Goal: Transaction & Acquisition: Download file/media

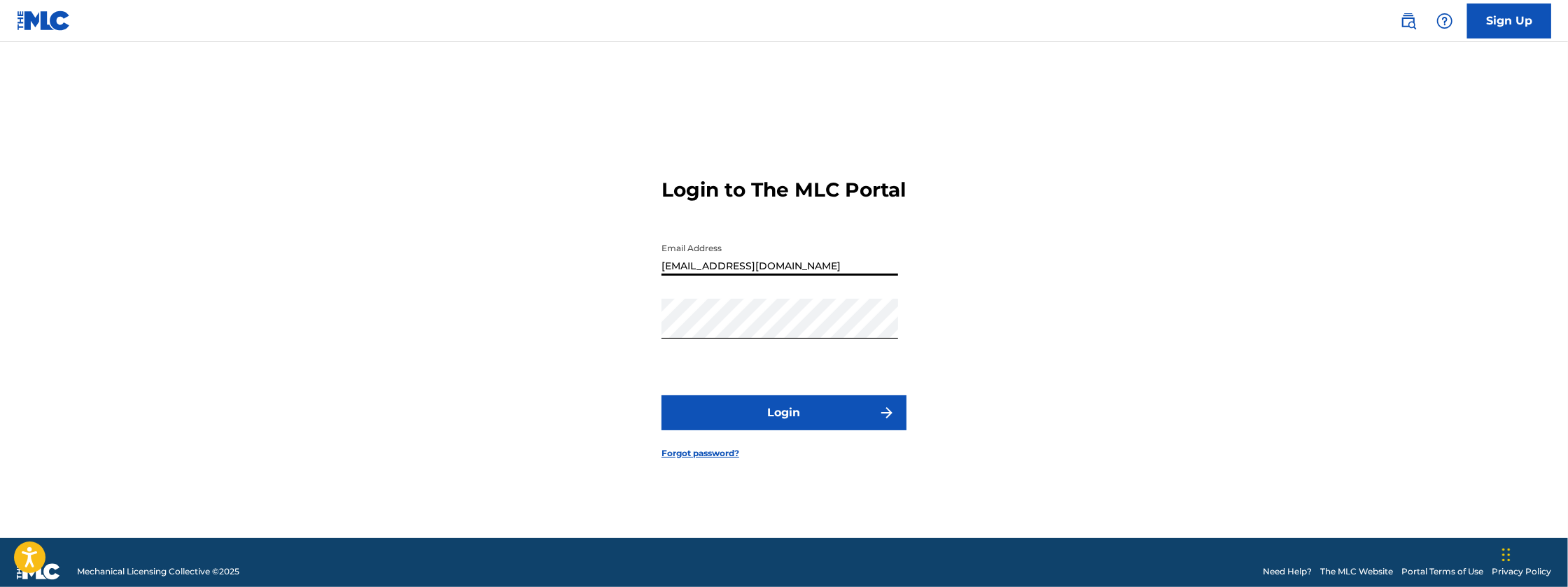
drag, startPoint x: 781, startPoint y: 280, endPoint x: 775, endPoint y: 289, distance: 10.8
click at [775, 289] on div "Email Address [EMAIL_ADDRESS][DOMAIN_NAME]" at bounding box center [780, 267] width 237 height 63
click at [802, 275] on input "[EMAIL_ADDRESS][DOMAIN_NAME]" at bounding box center [780, 256] width 237 height 40
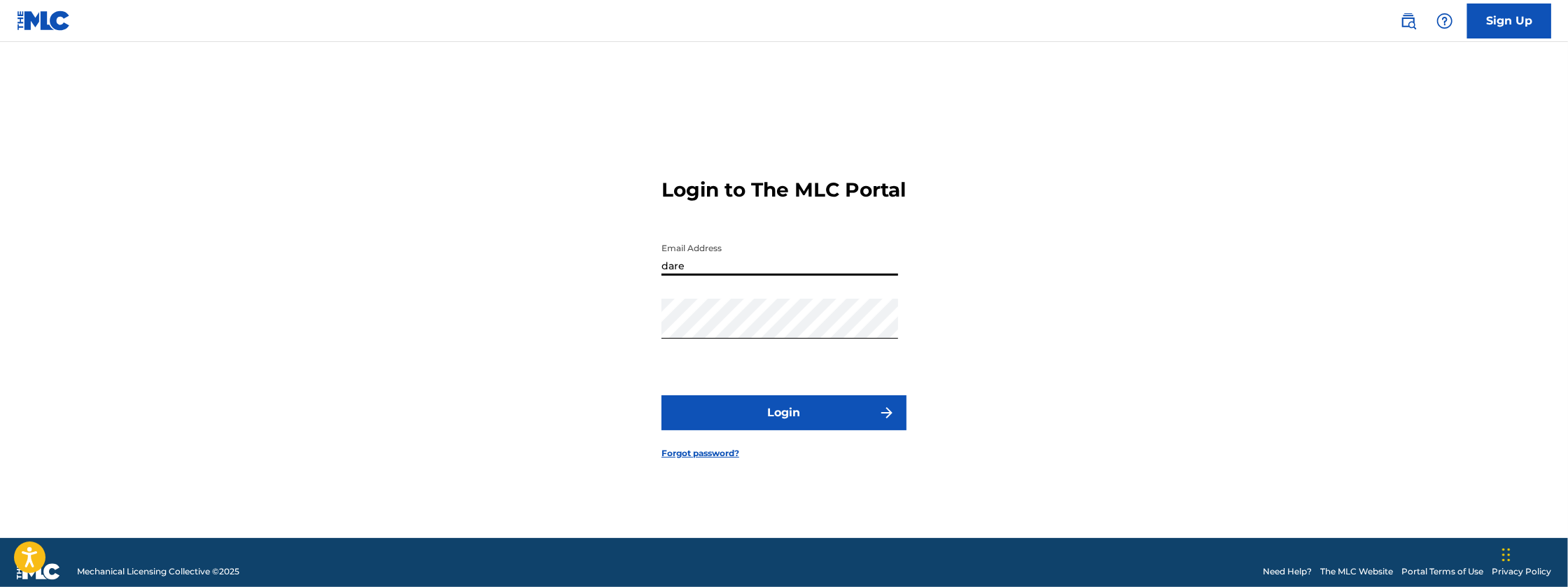
type input "[EMAIL_ADDRESS][DOMAIN_NAME]"
click at [662, 396] on button "Login" at bounding box center [784, 413] width 245 height 35
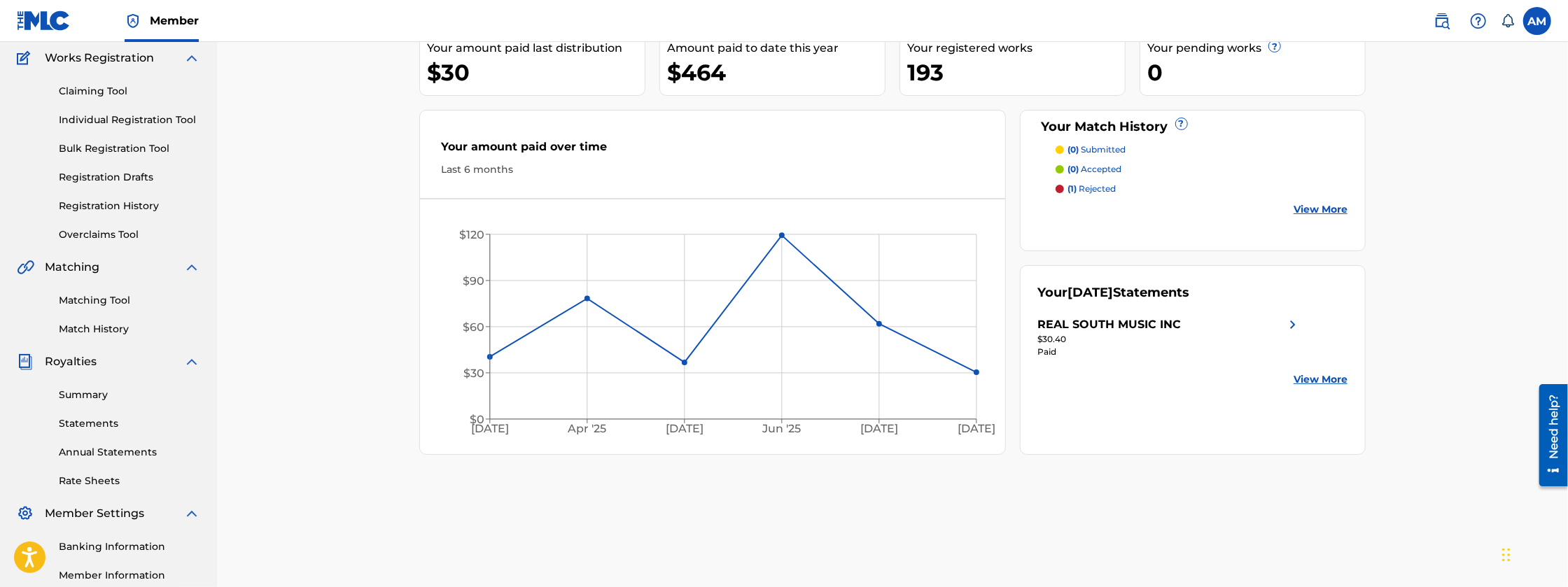
scroll to position [187, 0]
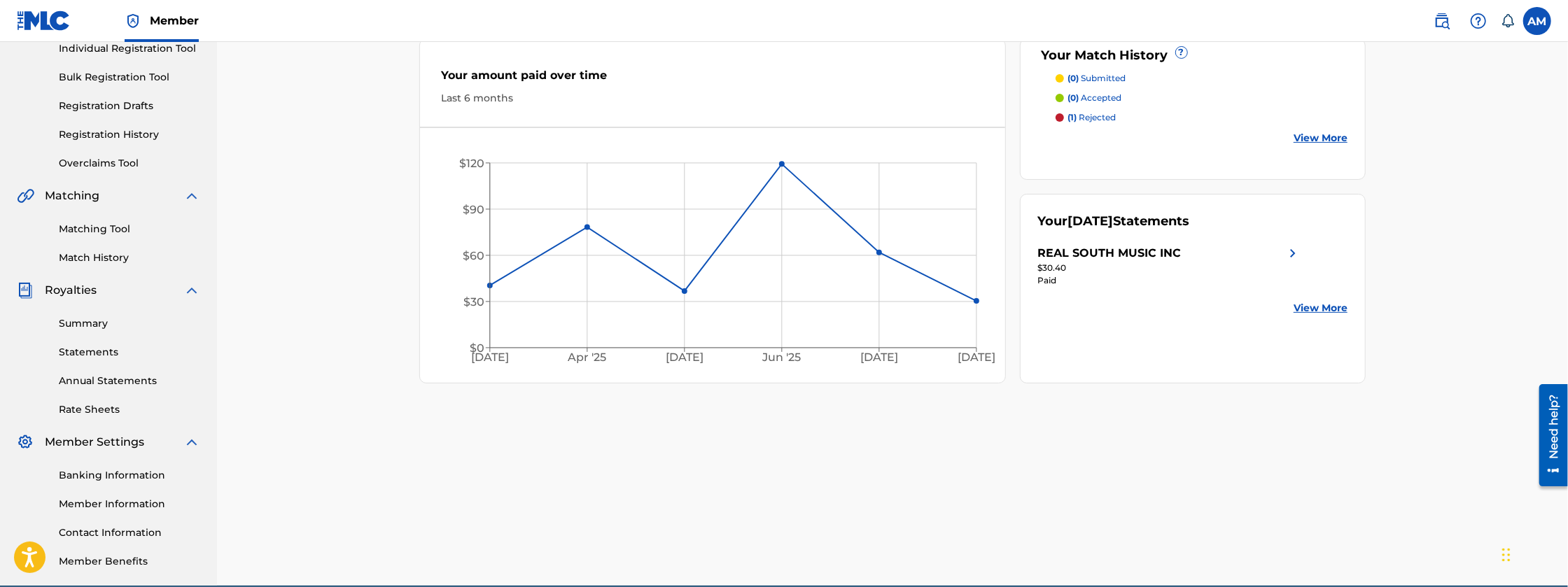
click at [110, 415] on link "Rate Sheets" at bounding box center [129, 410] width 141 height 15
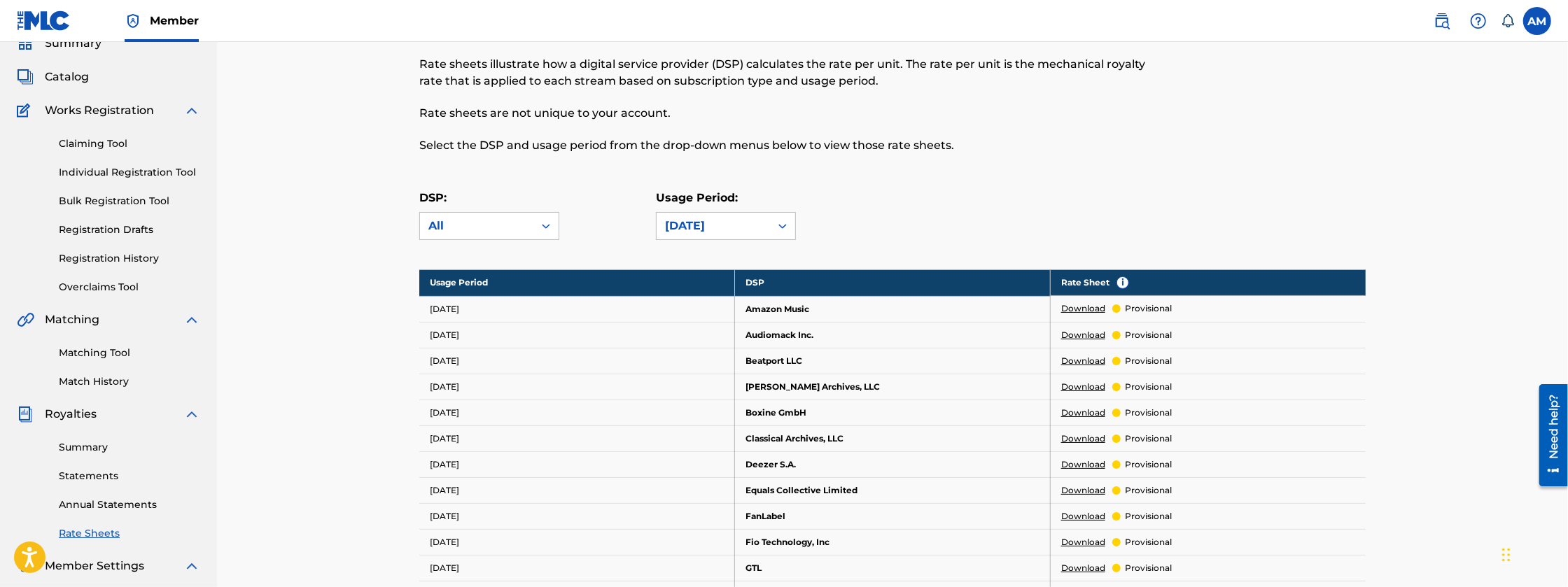
scroll to position [70, 0]
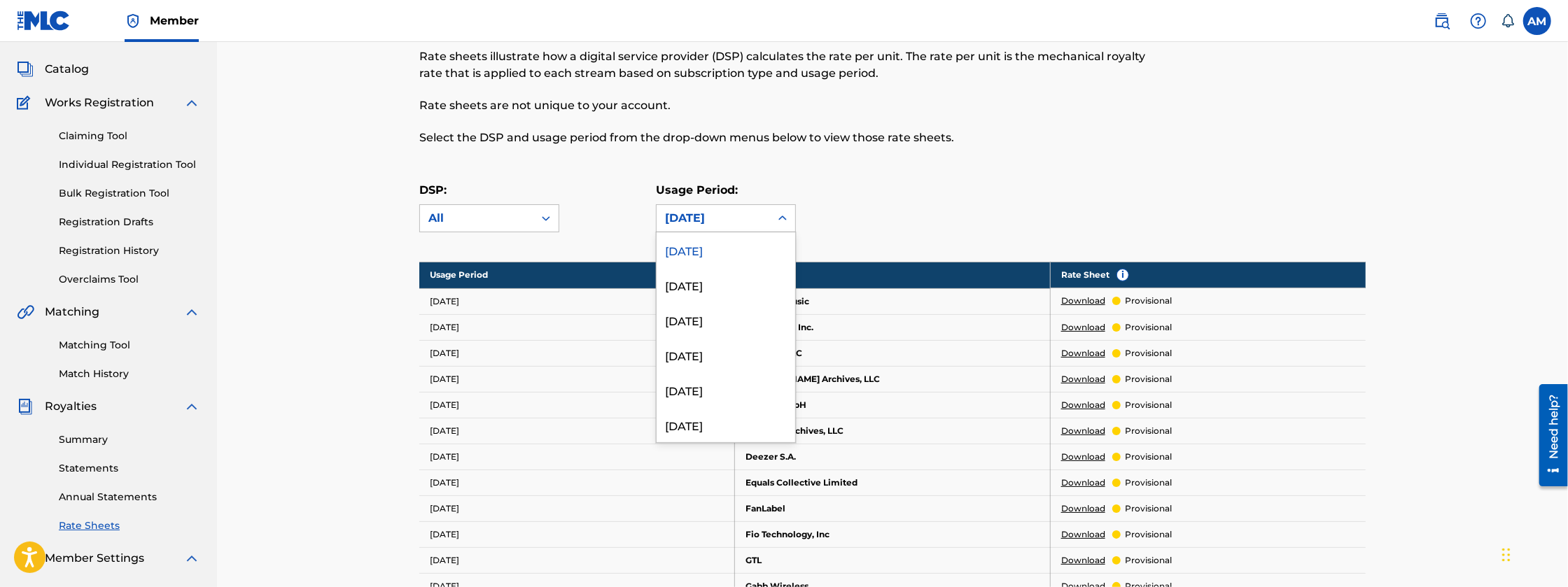
click at [750, 226] on div "[DATE]" at bounding box center [713, 218] width 96 height 16
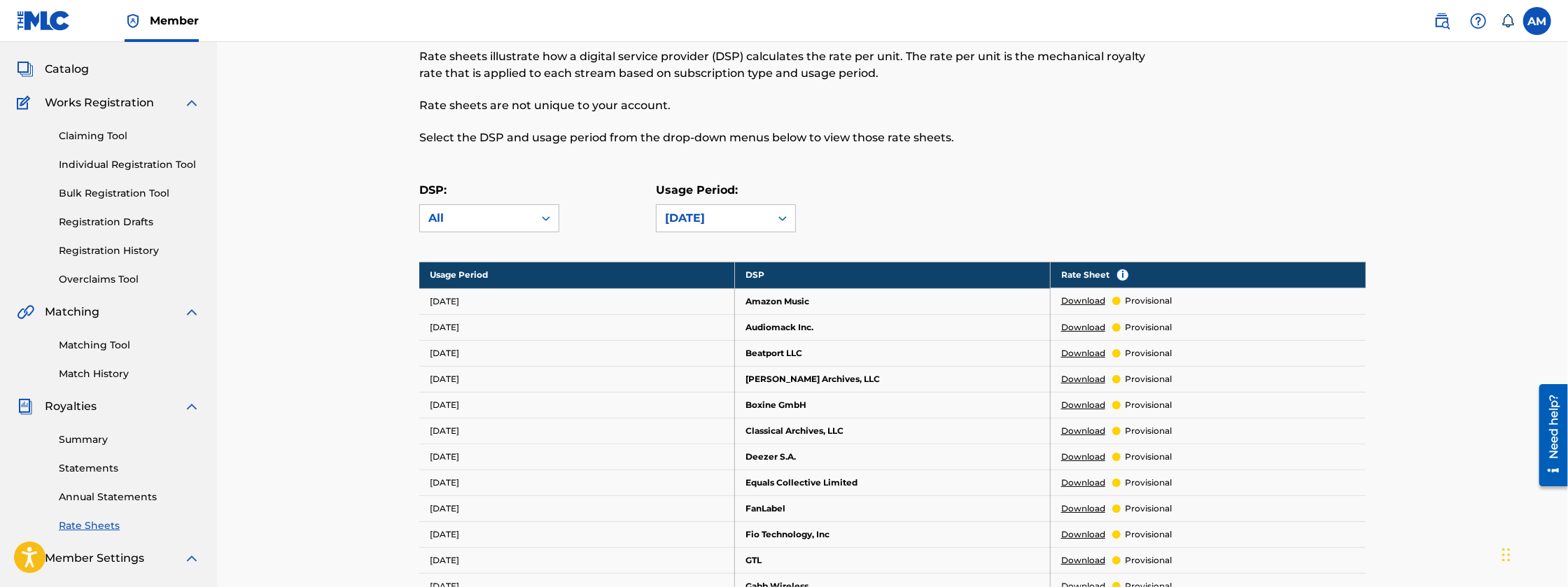
click at [750, 227] on div "[DATE]" at bounding box center [713, 218] width 114 height 26
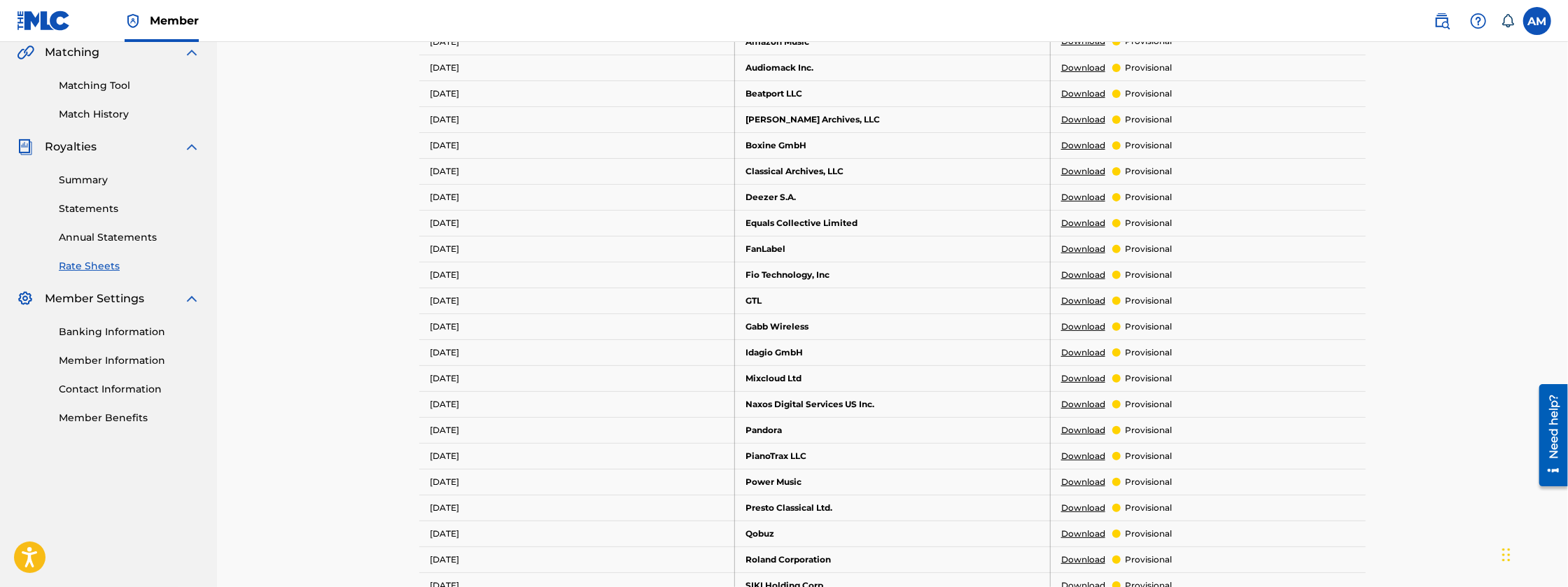
scroll to position [350, 0]
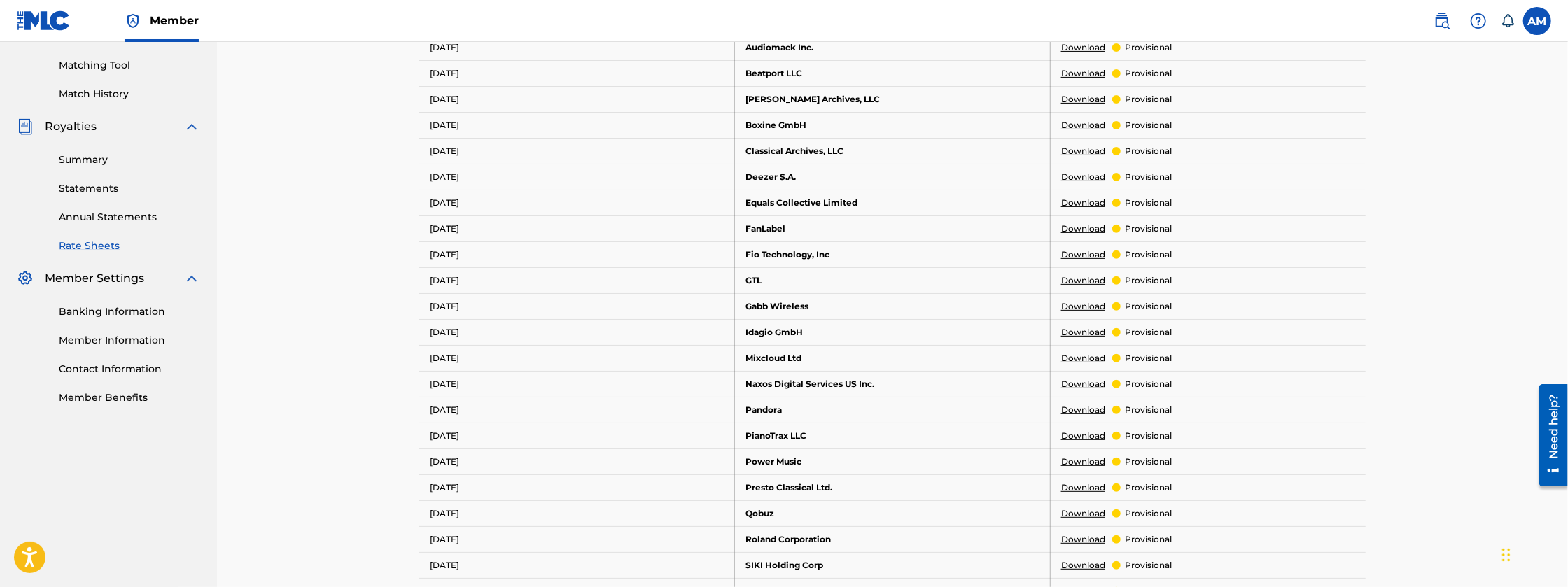
click at [1077, 330] on link "Download" at bounding box center [1083, 332] width 44 height 13
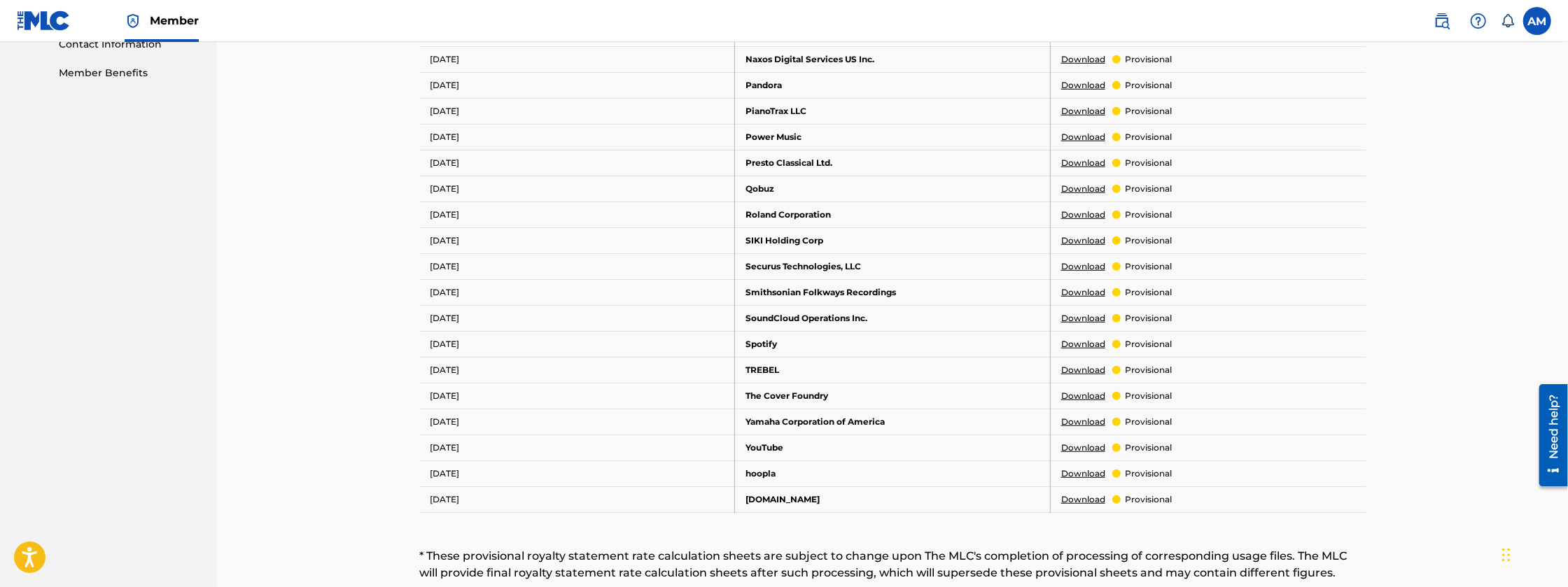
scroll to position [700, 0]
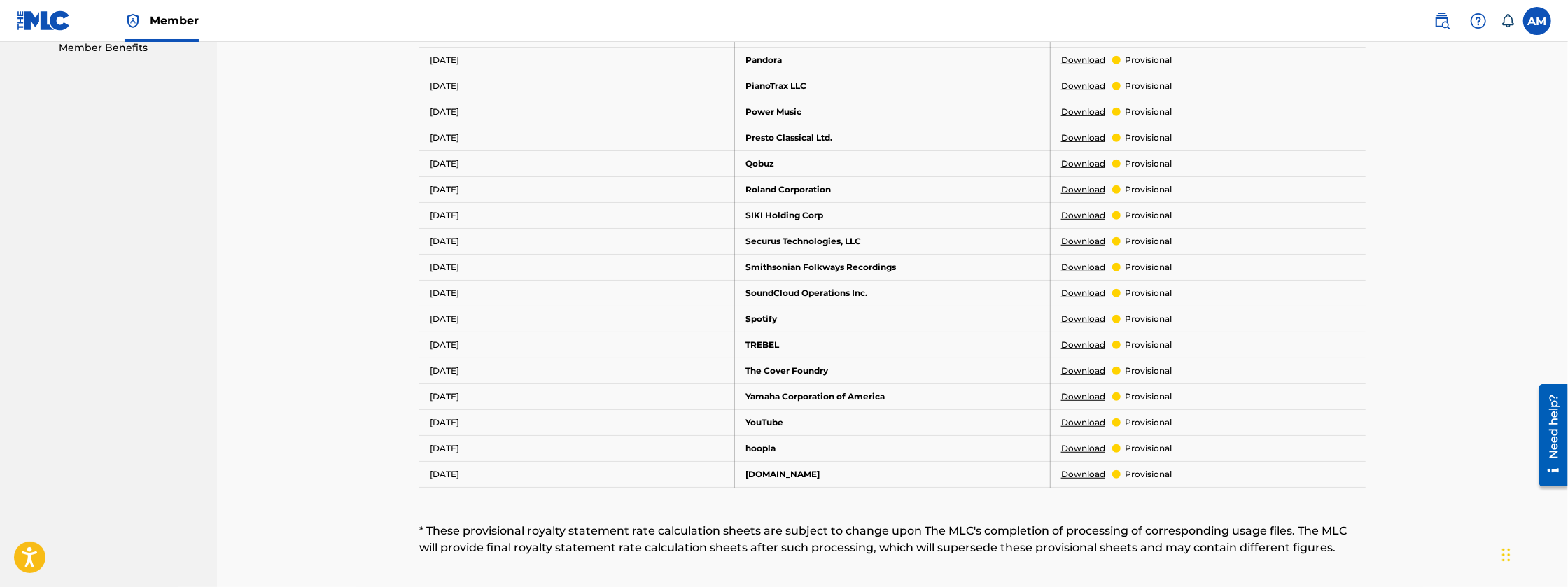
click at [1075, 315] on link "Download" at bounding box center [1083, 319] width 44 height 13
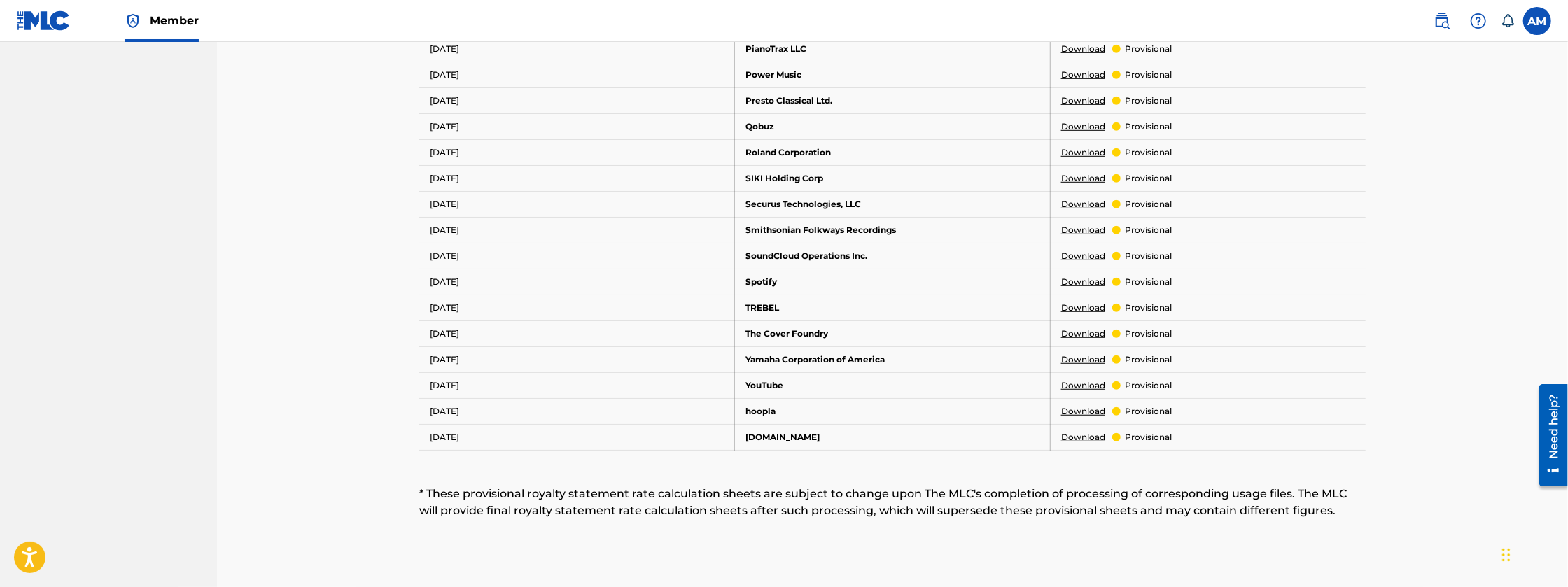
scroll to position [770, 0]
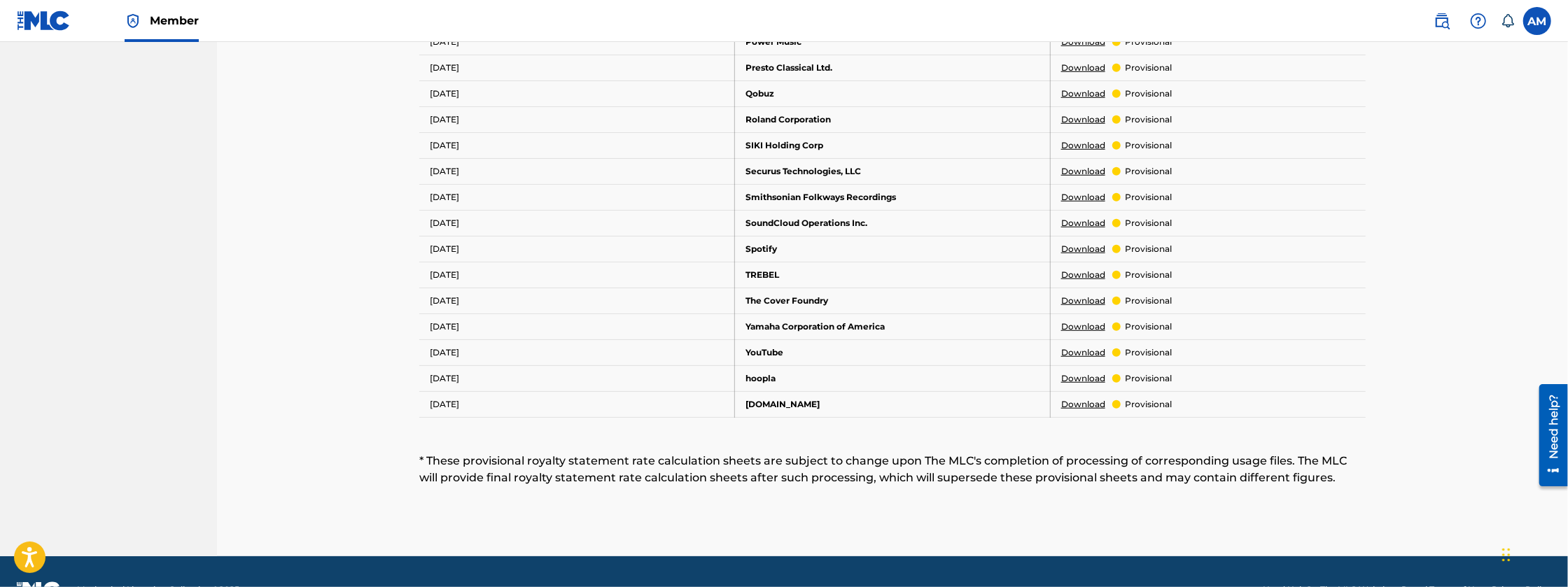
drag, startPoint x: 1077, startPoint y: 410, endPoint x: 1073, endPoint y: 421, distance: 11.7
click at [1077, 410] on td "Download provisional" at bounding box center [1208, 404] width 316 height 25
click at [1085, 399] on link "Download" at bounding box center [1083, 405] width 44 height 13
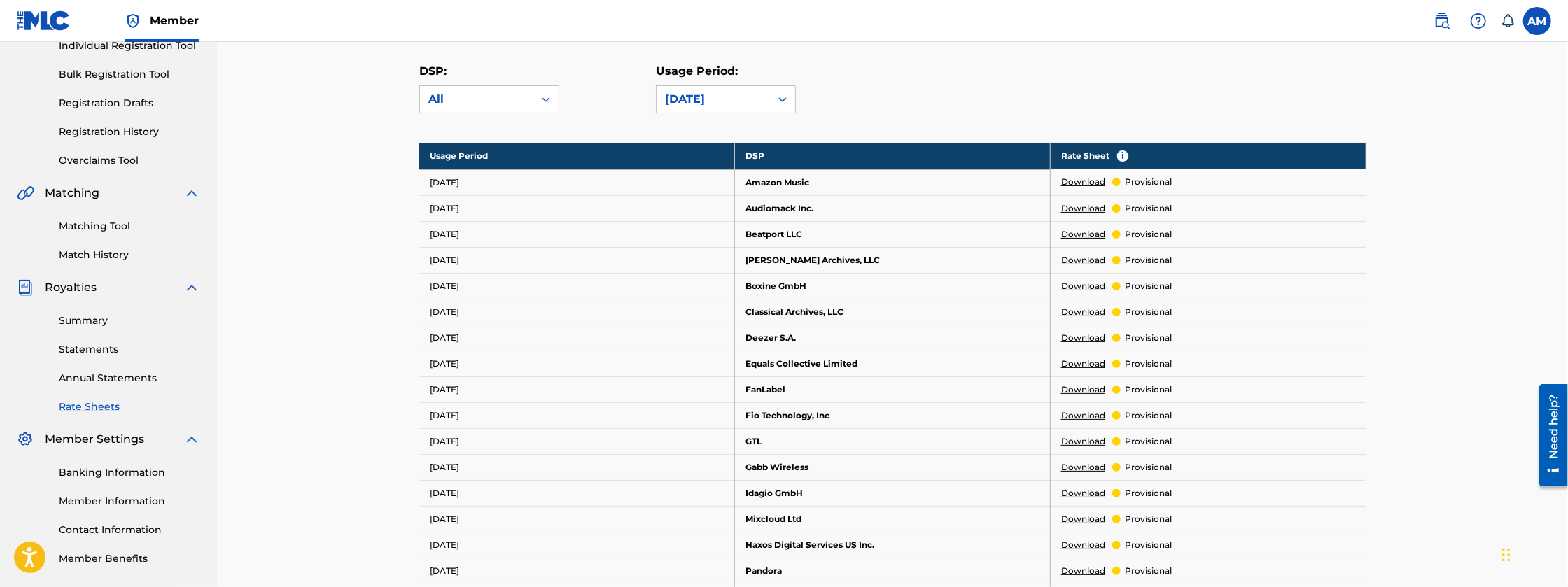
scroll to position [187, 0]
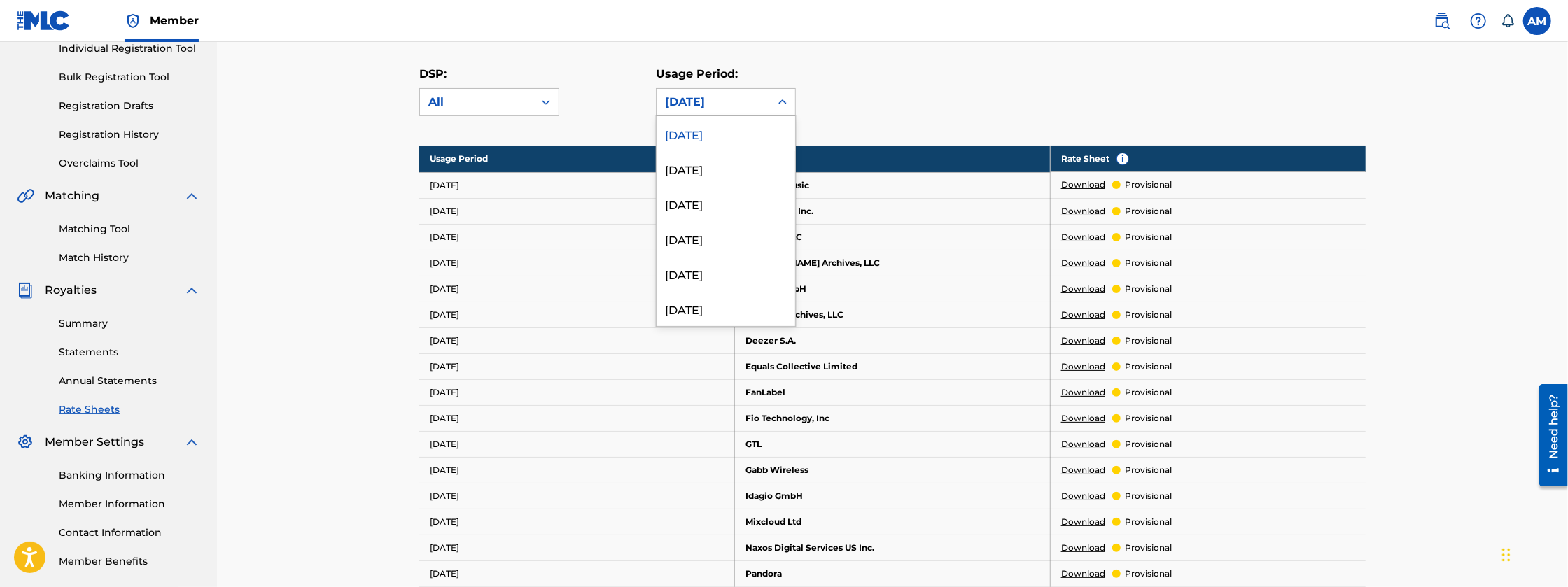
click at [689, 111] on div "[DATE]" at bounding box center [713, 102] width 114 height 26
click at [753, 174] on div "[DATE]" at bounding box center [725, 168] width 138 height 35
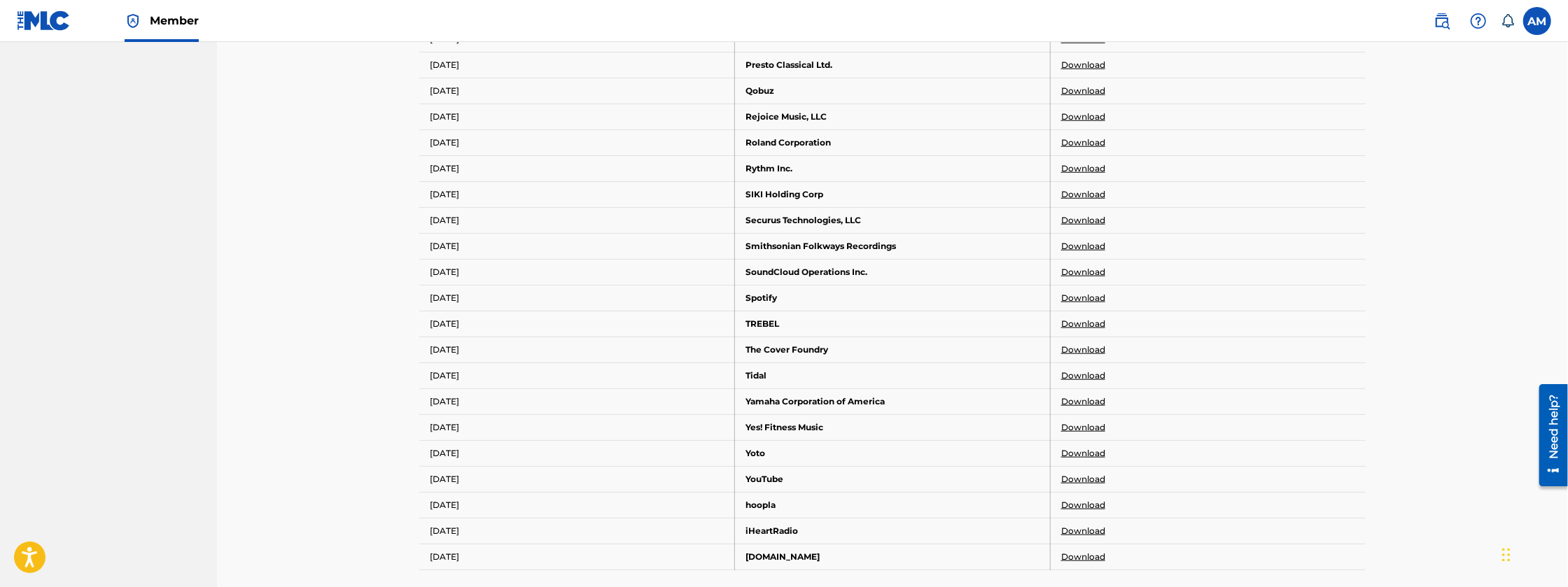
scroll to position [1166, 0]
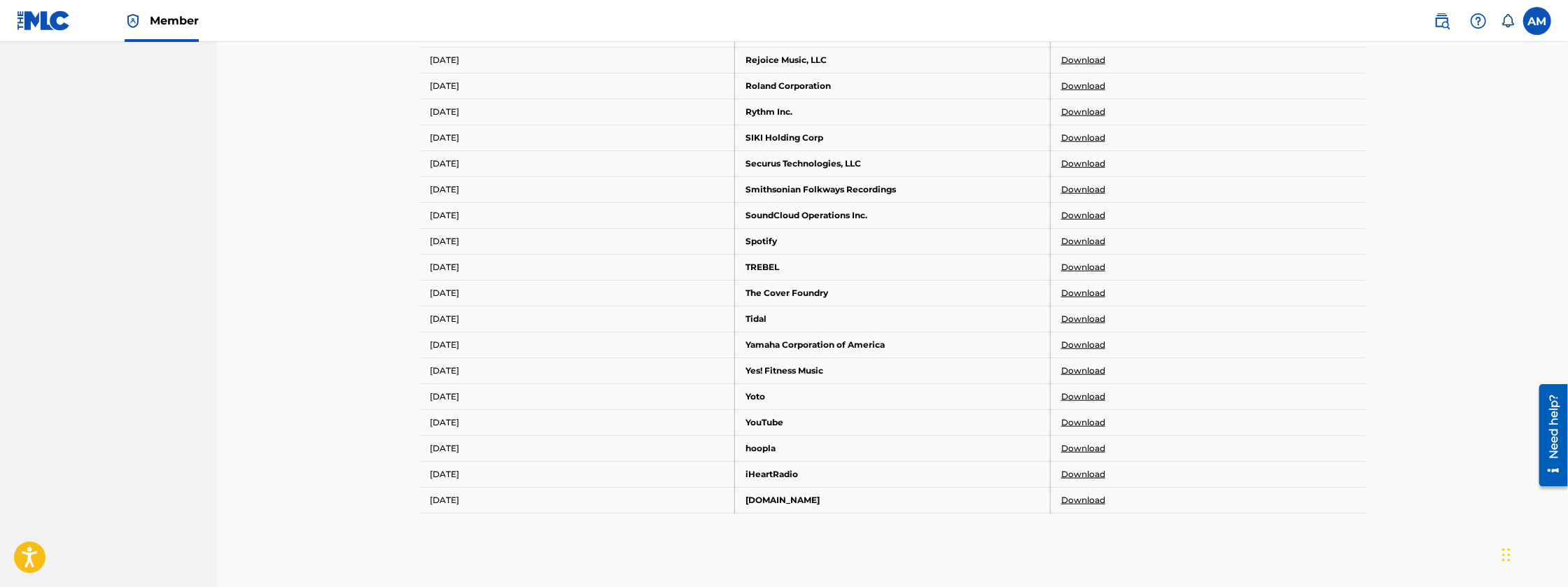
click at [1098, 469] on link "Download" at bounding box center [1083, 475] width 44 height 13
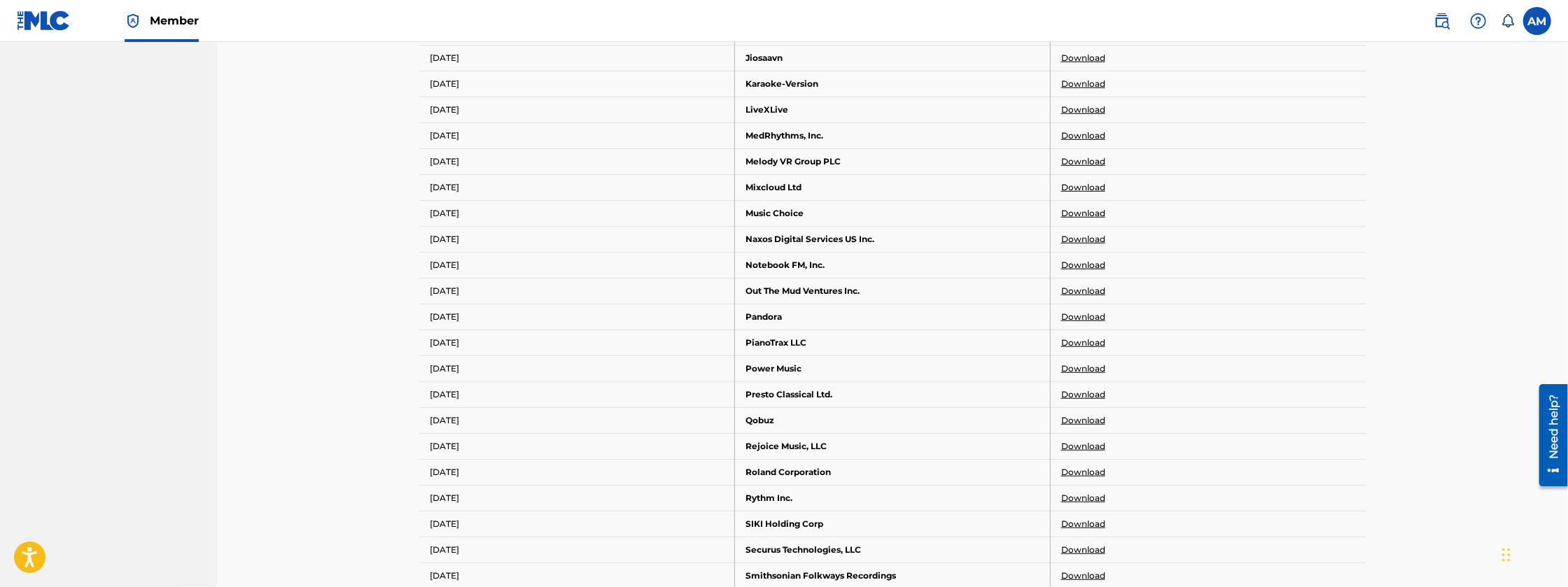
scroll to position [790, 0]
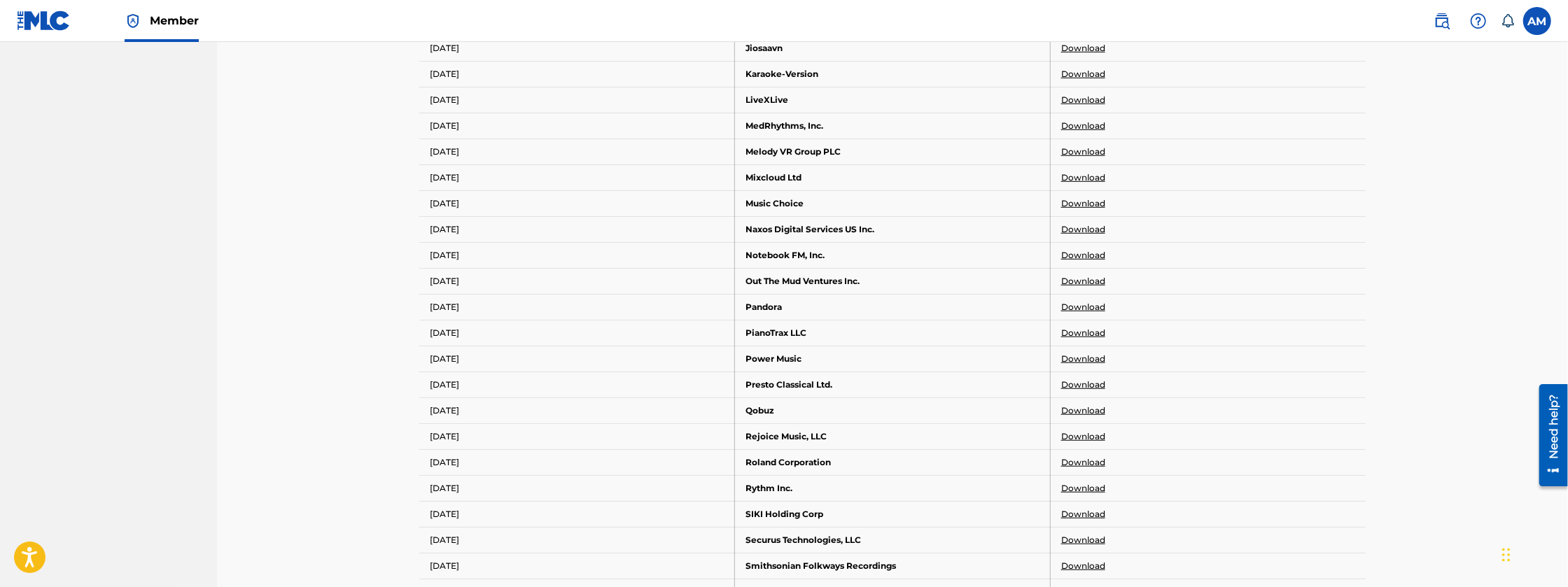
click at [1088, 432] on link "Download" at bounding box center [1083, 437] width 44 height 13
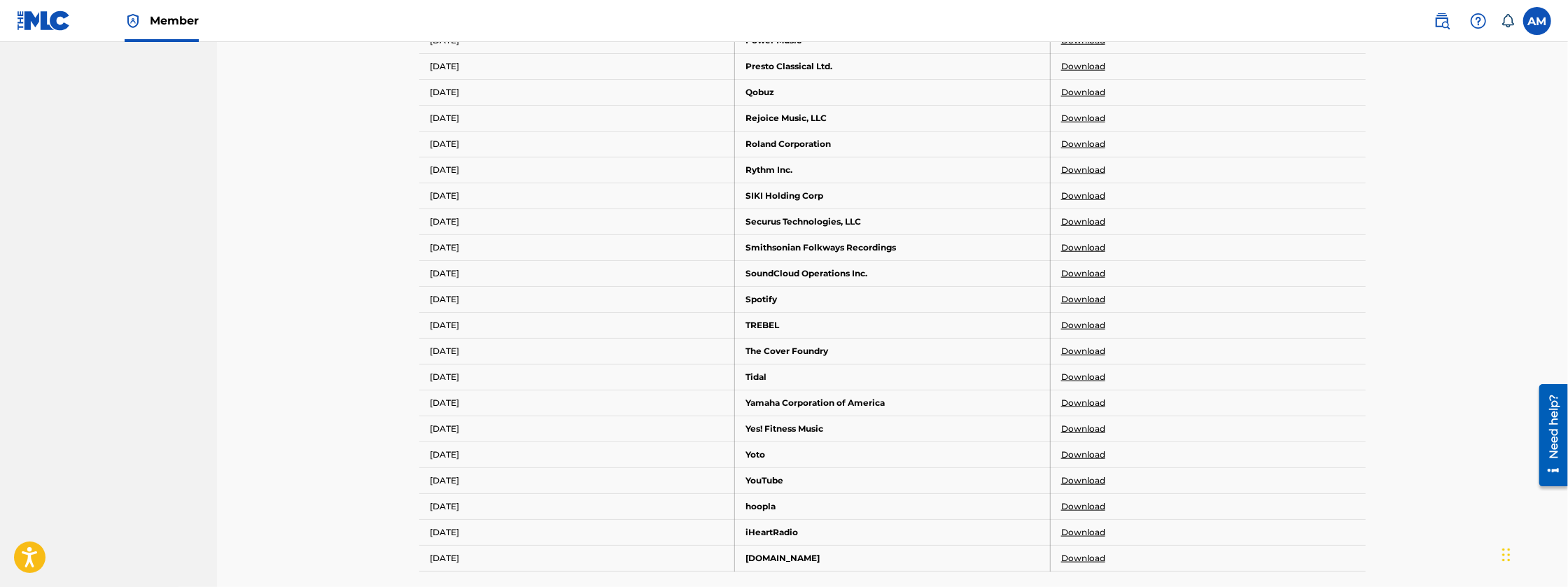
scroll to position [1116, 0]
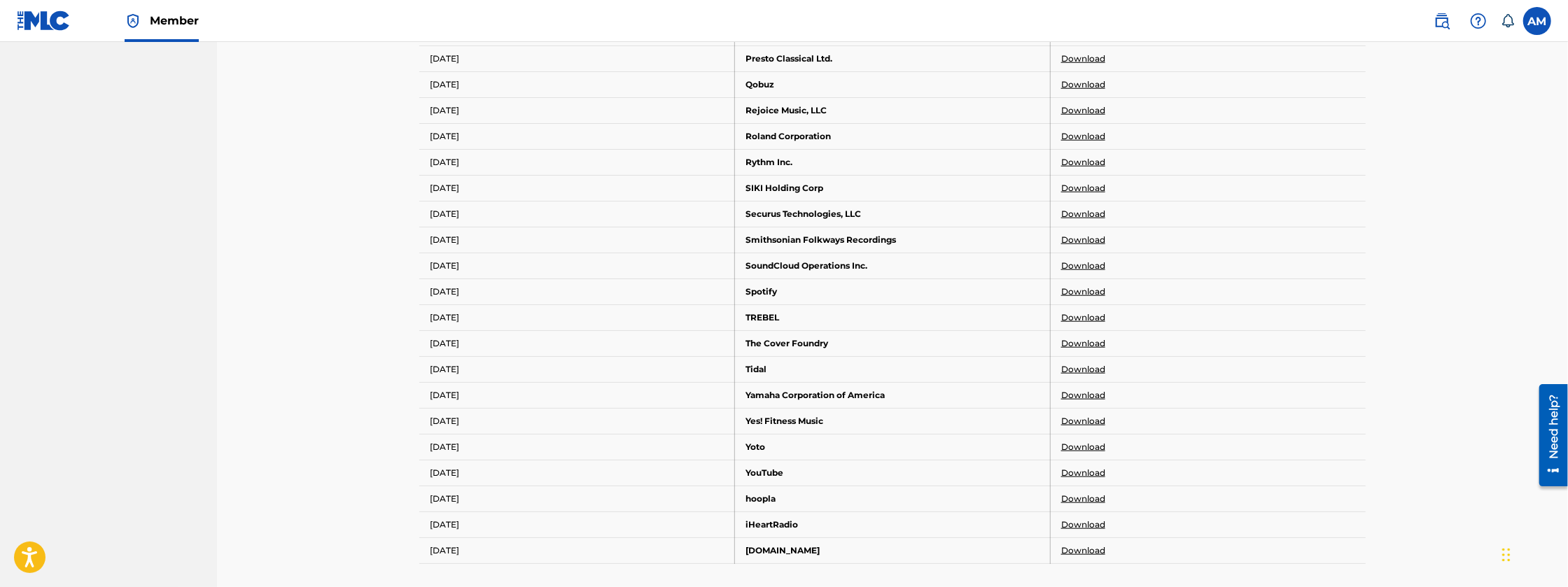
click at [1084, 392] on link "Download" at bounding box center [1083, 396] width 44 height 13
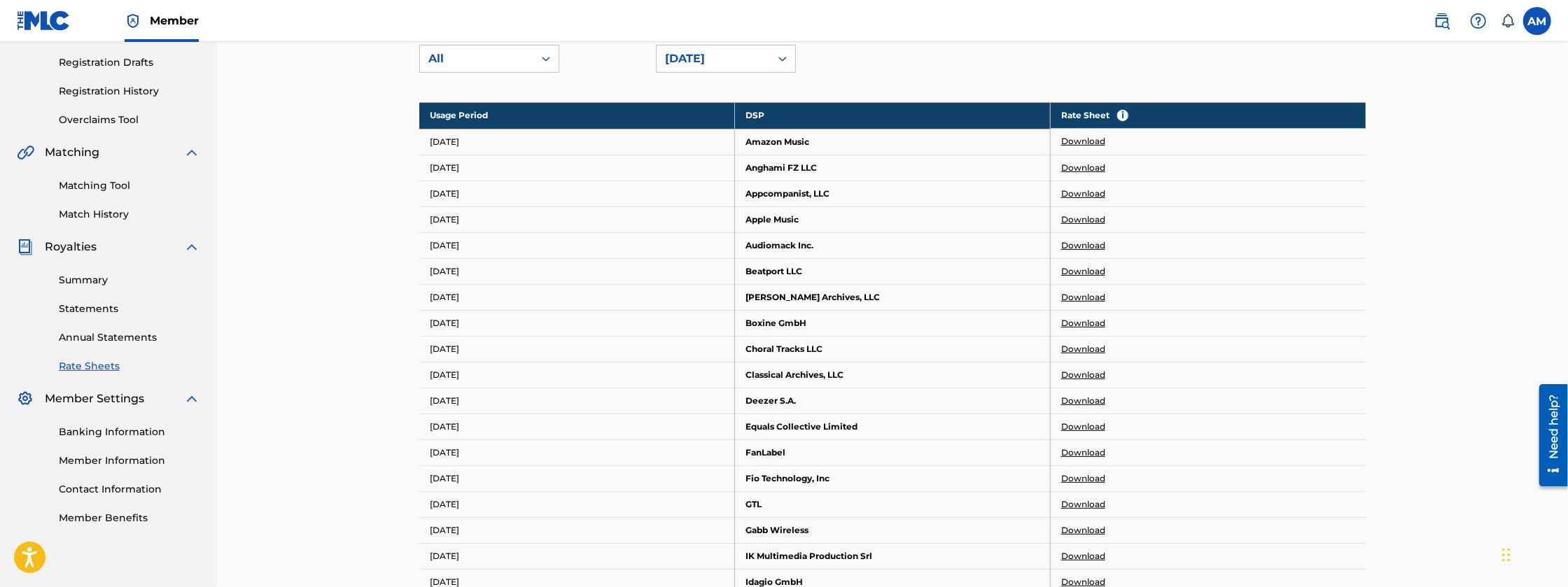
scroll to position [206, 0]
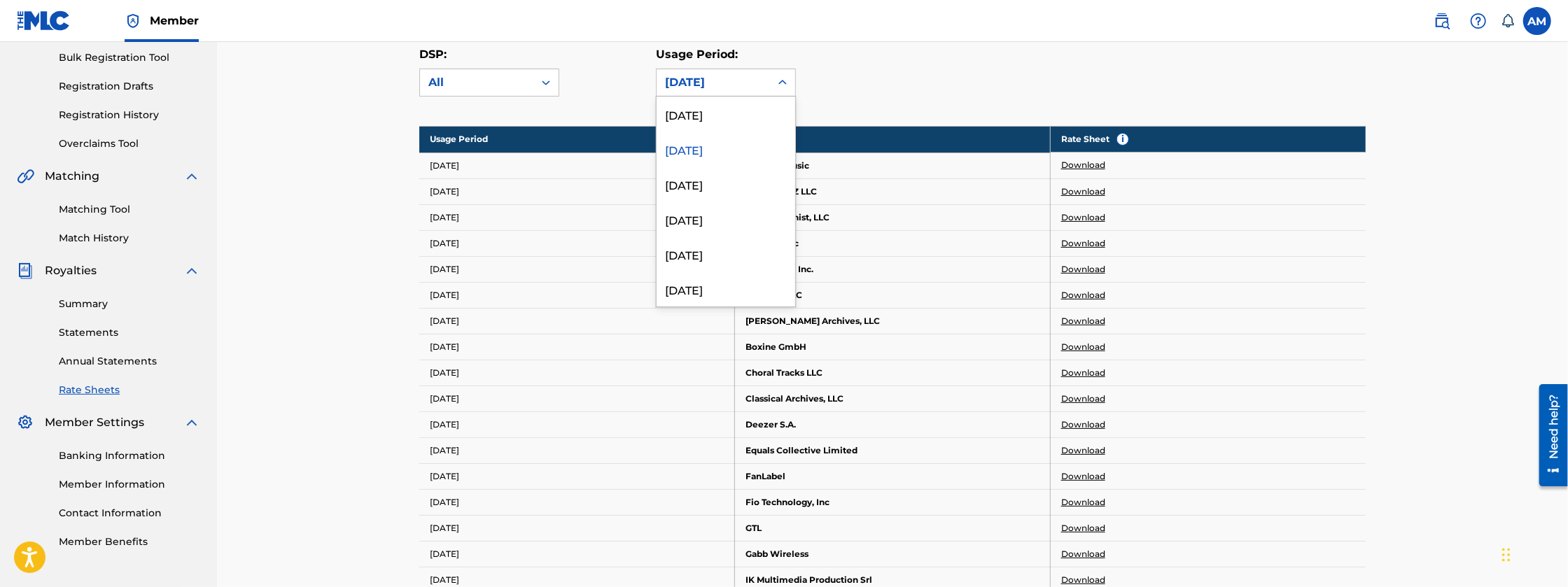
click at [744, 72] on div "[DATE]" at bounding box center [713, 82] width 114 height 26
click at [740, 126] on div "[DATE]" at bounding box center [725, 114] width 138 height 35
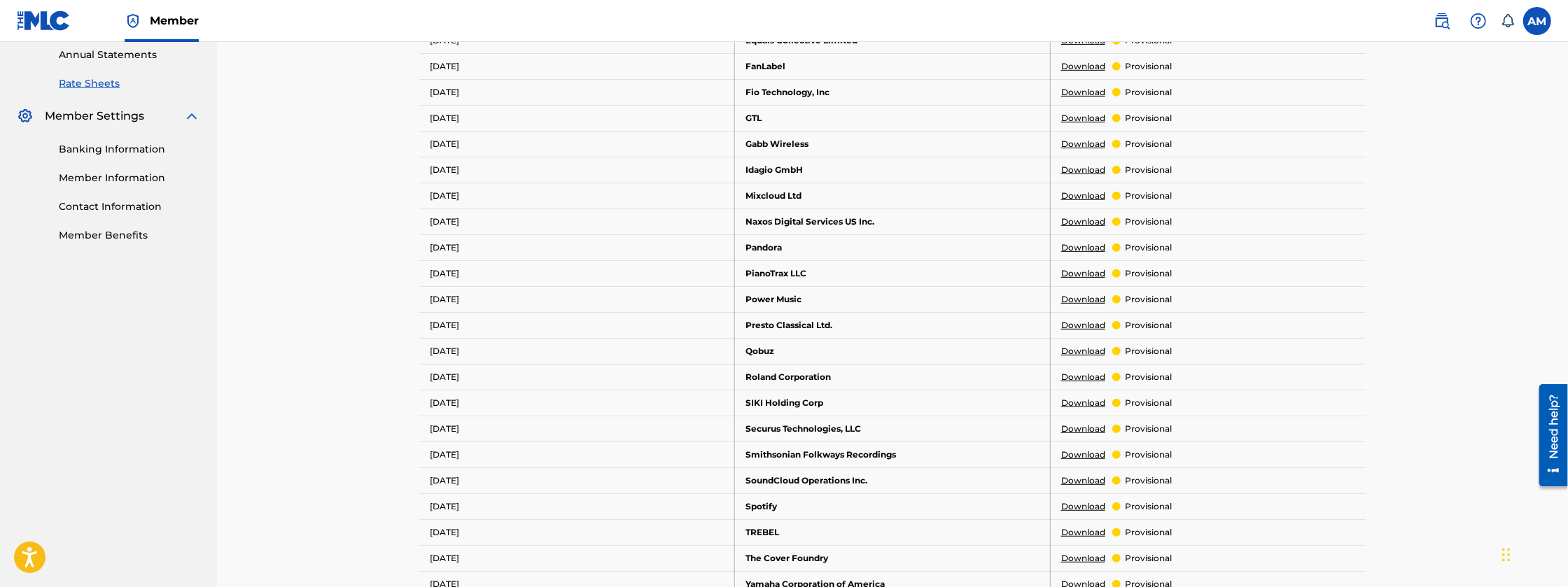
scroll to position [532, 0]
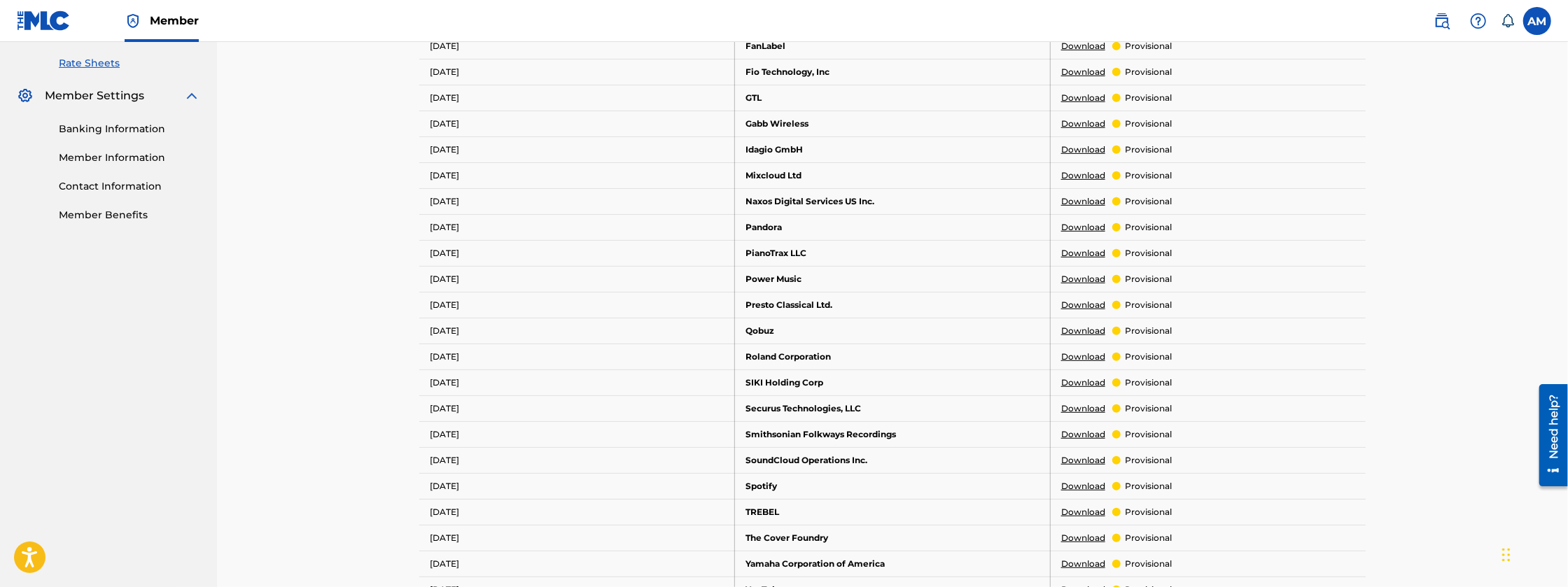
click at [1089, 353] on link "Download" at bounding box center [1083, 357] width 44 height 13
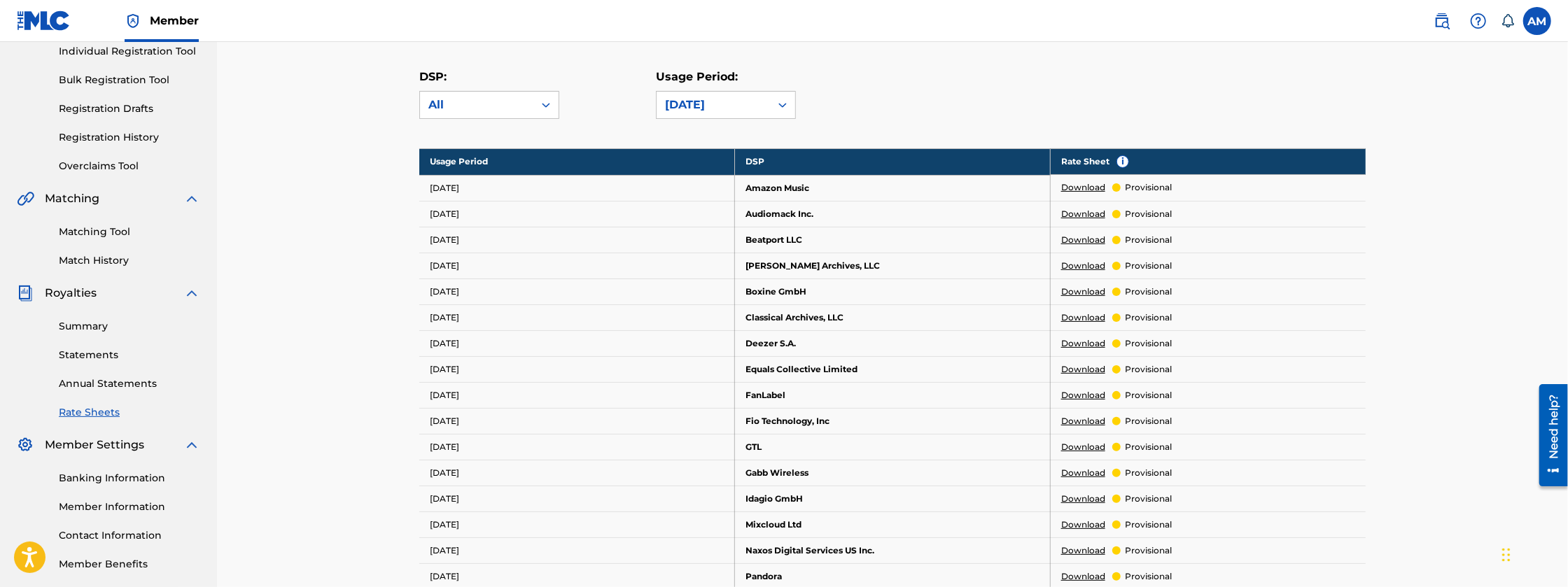
scroll to position [159, 0]
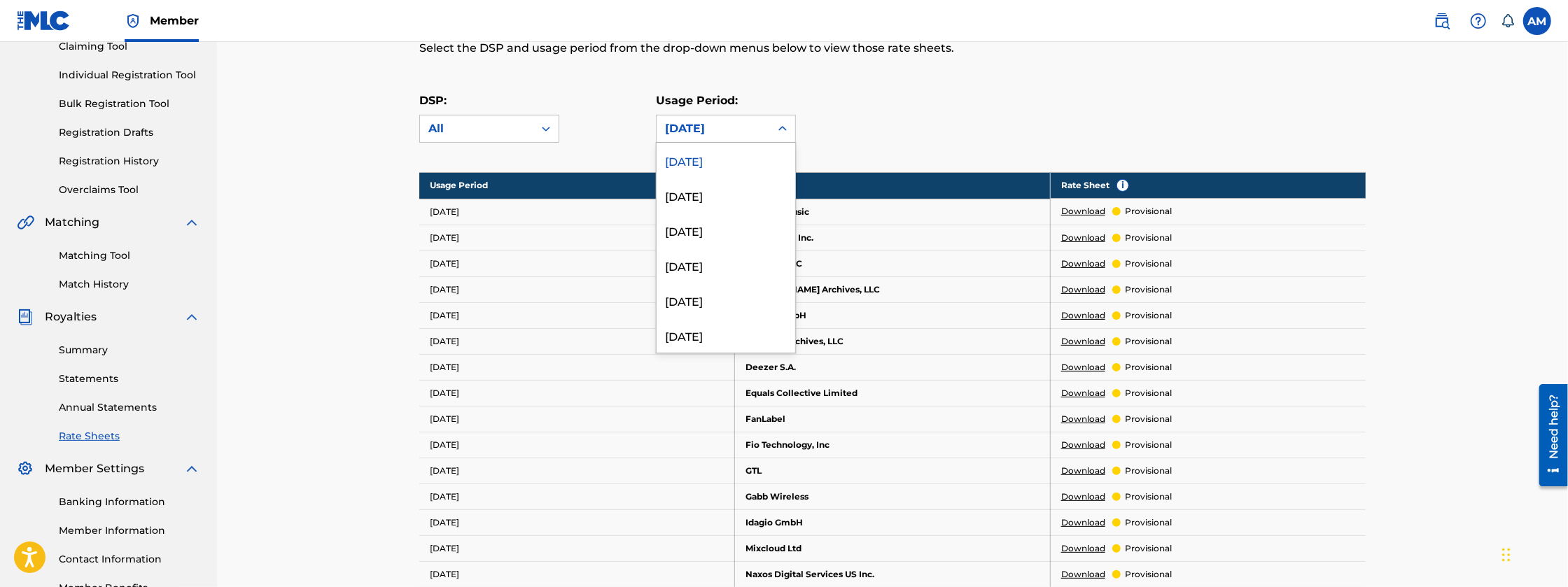
click at [737, 139] on div "[DATE]" at bounding box center [713, 128] width 114 height 26
click at [714, 202] on div "[DATE]" at bounding box center [725, 195] width 138 height 35
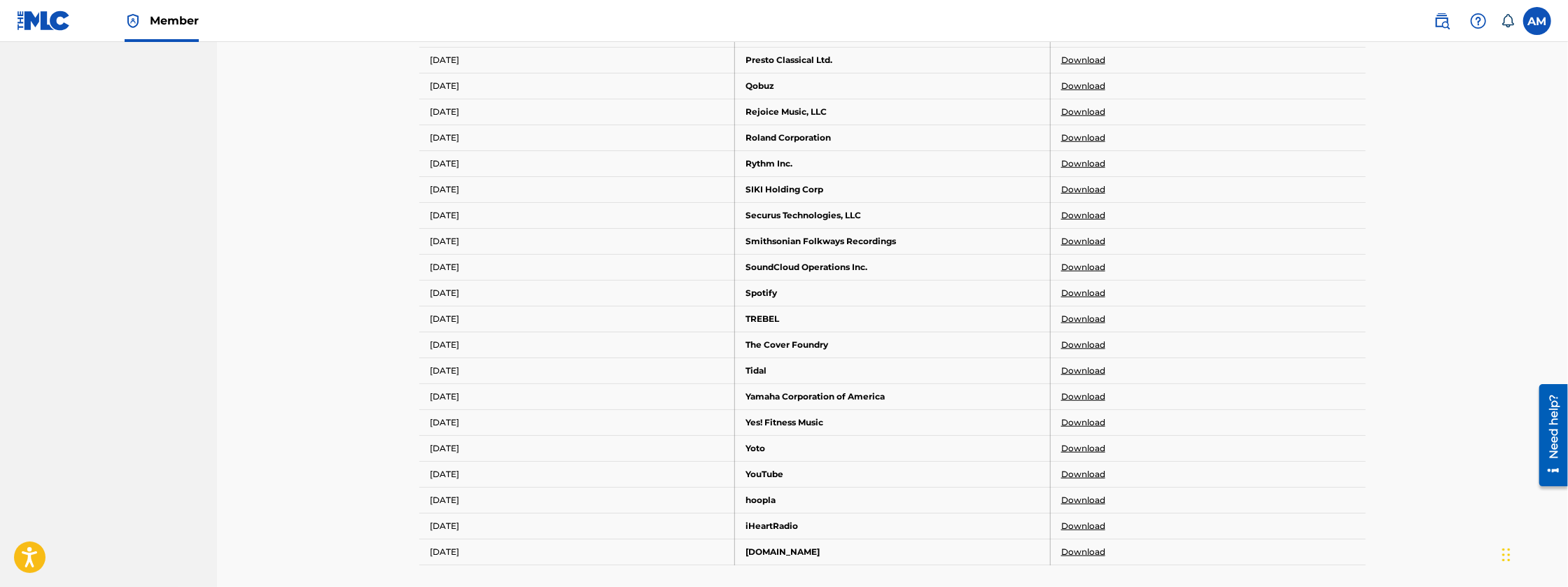
scroll to position [1116, 0]
click at [1086, 467] on link "Download" at bounding box center [1083, 473] width 44 height 13
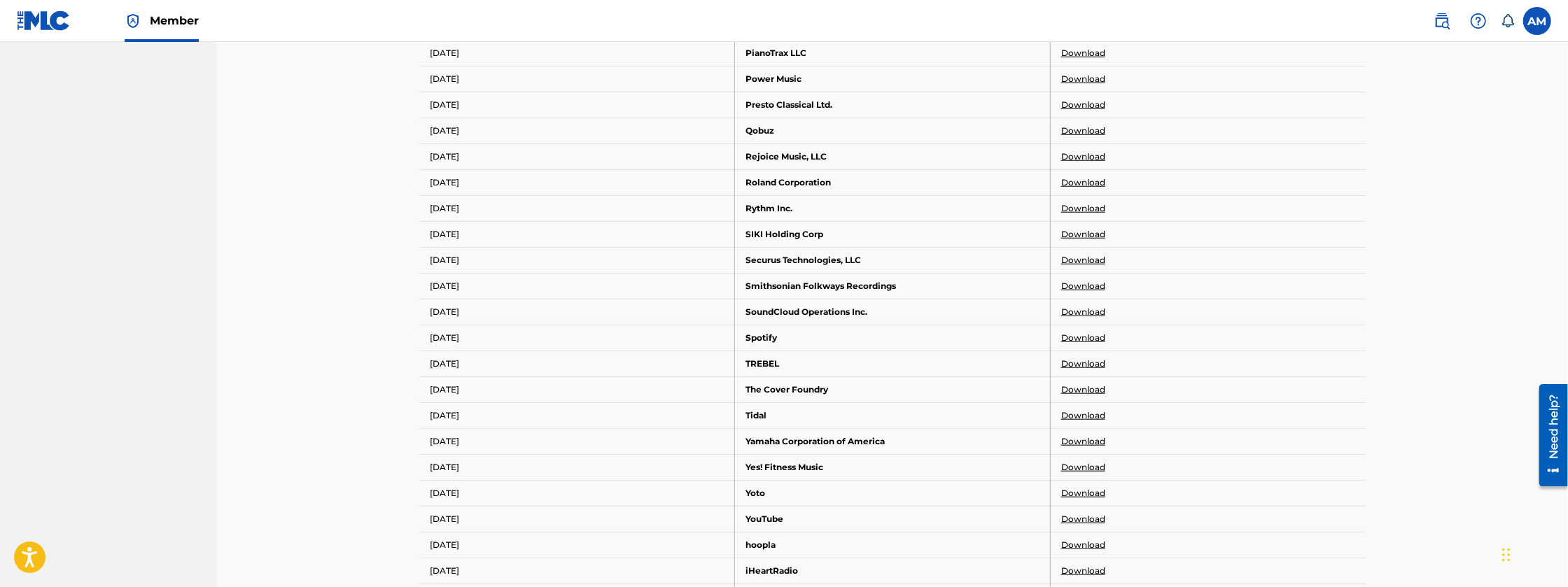
scroll to position [0, 0]
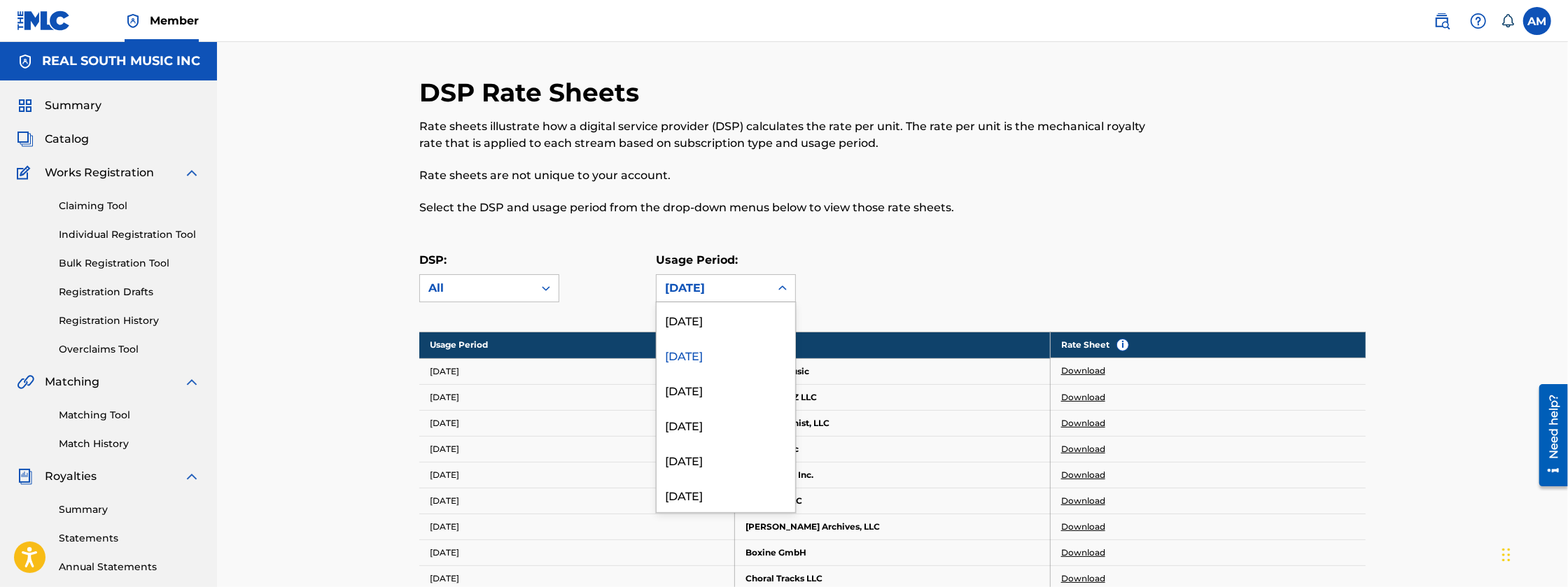
click at [723, 296] on div "[DATE]" at bounding box center [713, 288] width 96 height 16
click at [699, 335] on div "[DATE]" at bounding box center [725, 346] width 138 height 35
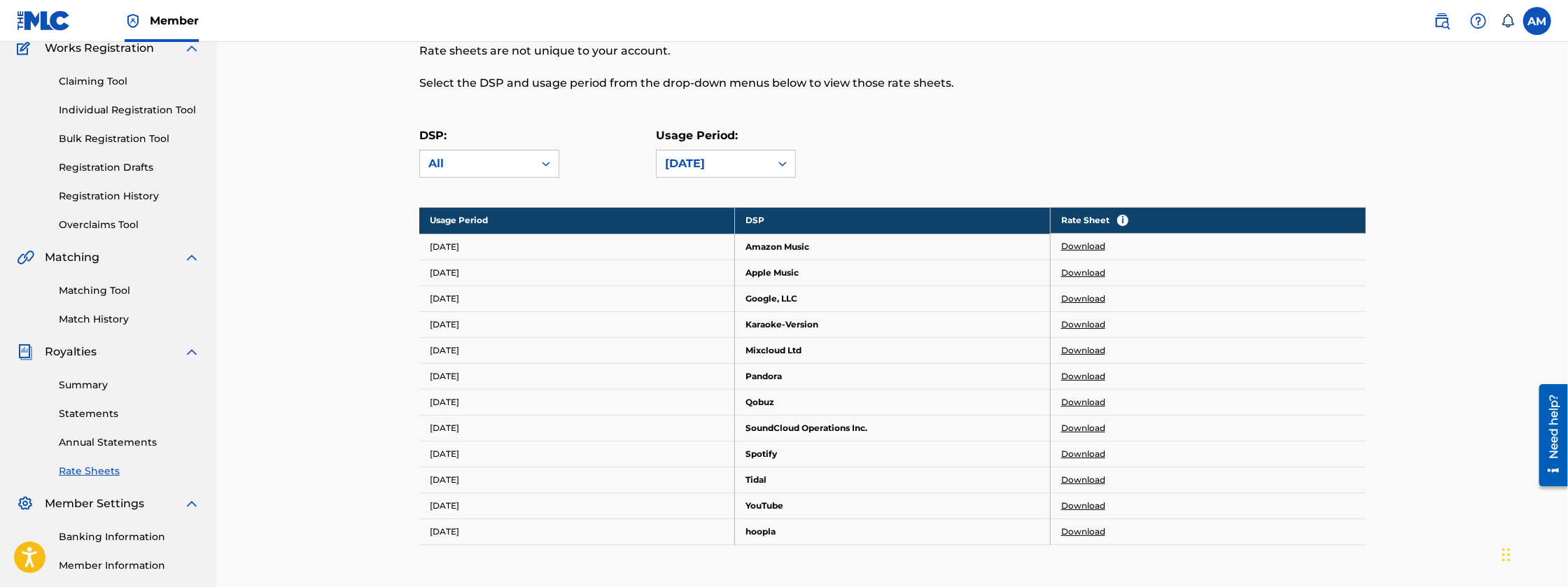
scroll to position [111, 0]
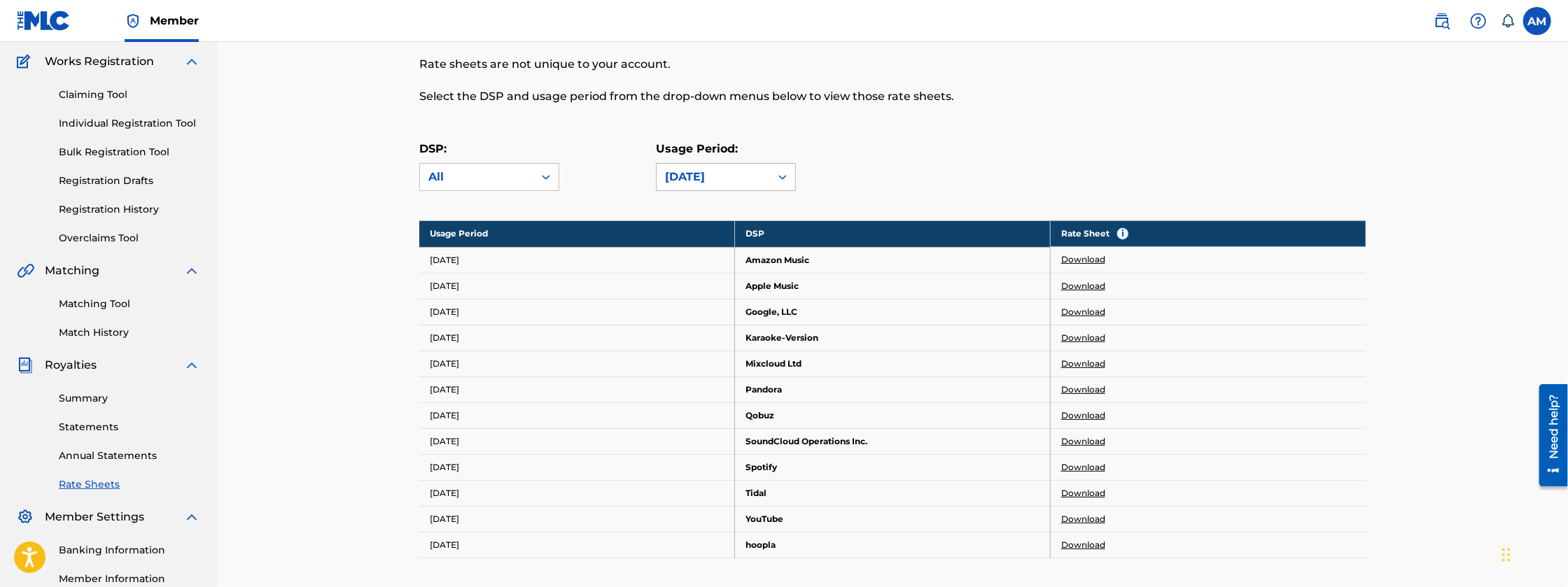
click at [757, 186] on div "[DATE]" at bounding box center [713, 177] width 114 height 26
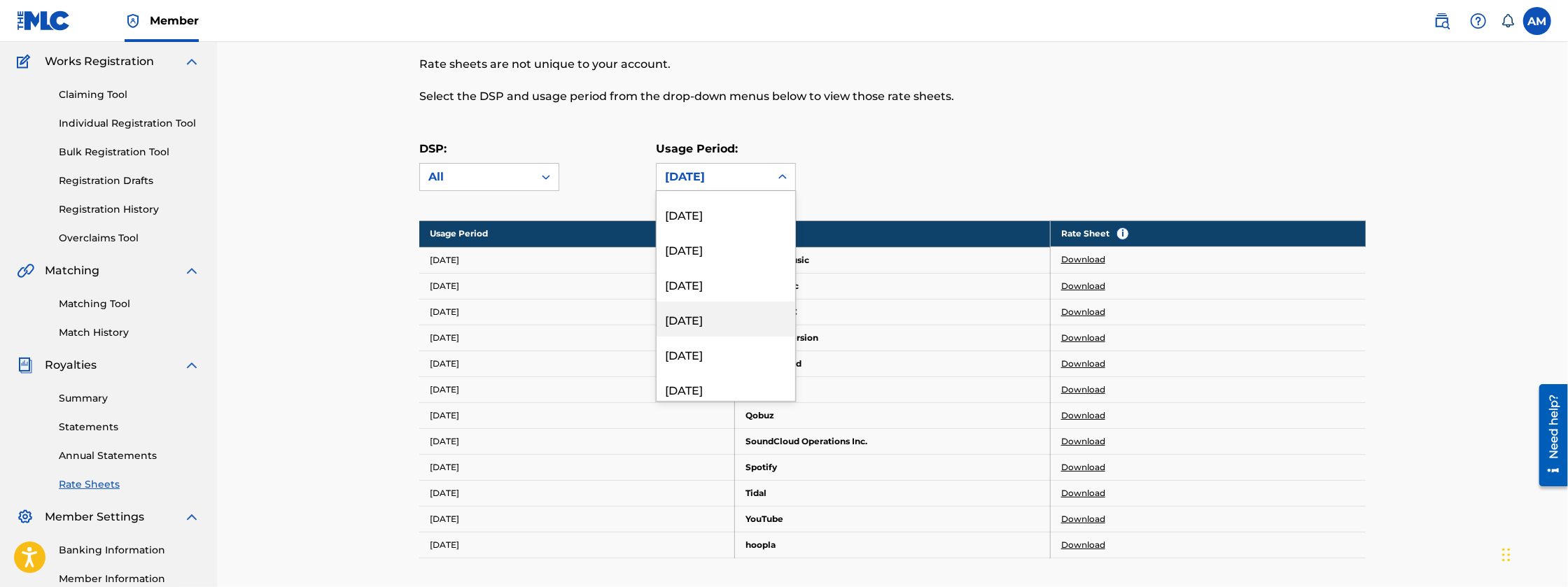
scroll to position [1784, 0]
click at [723, 278] on div "[DATE]" at bounding box center [725, 279] width 138 height 35
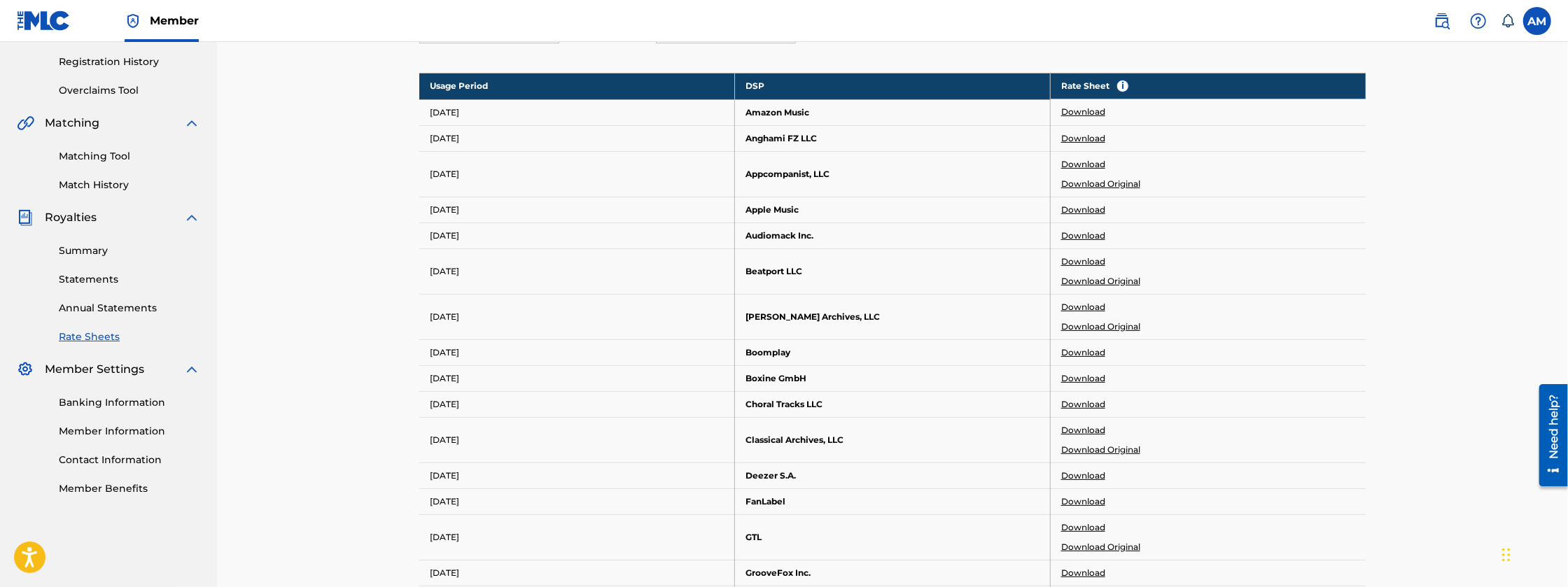
scroll to position [251, 0]
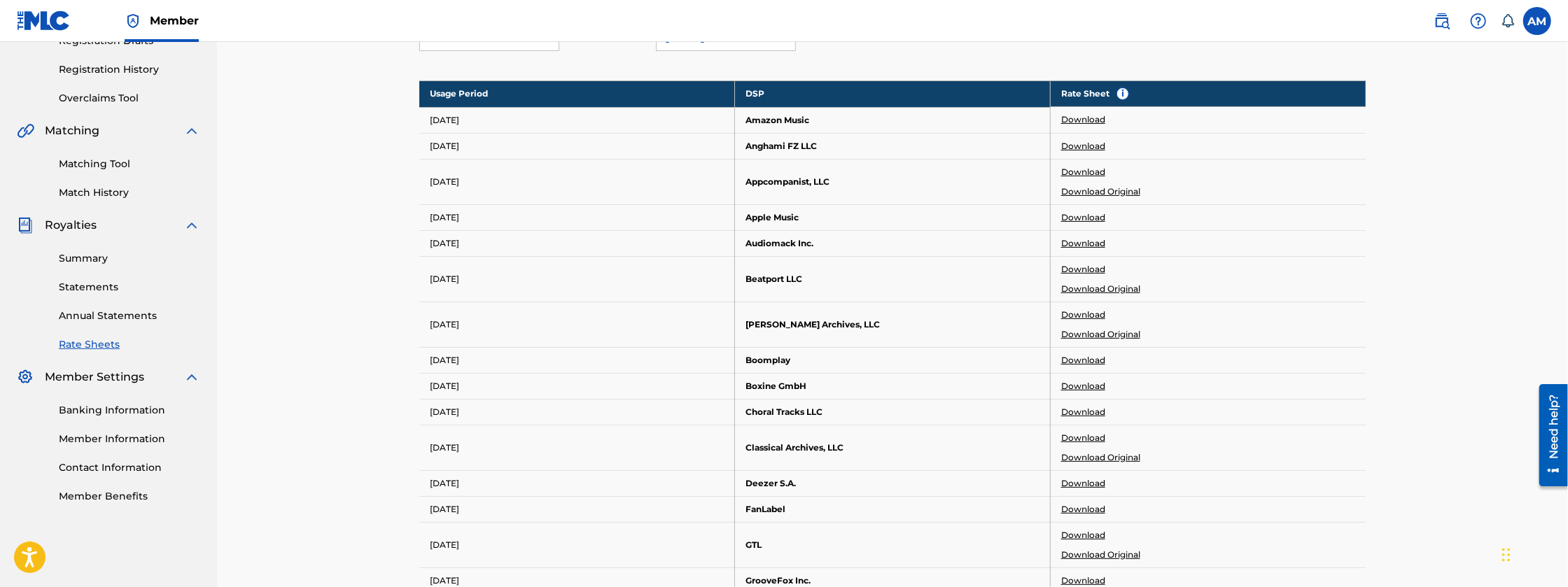
click at [1097, 189] on link "Download Original" at bounding box center [1100, 192] width 79 height 13
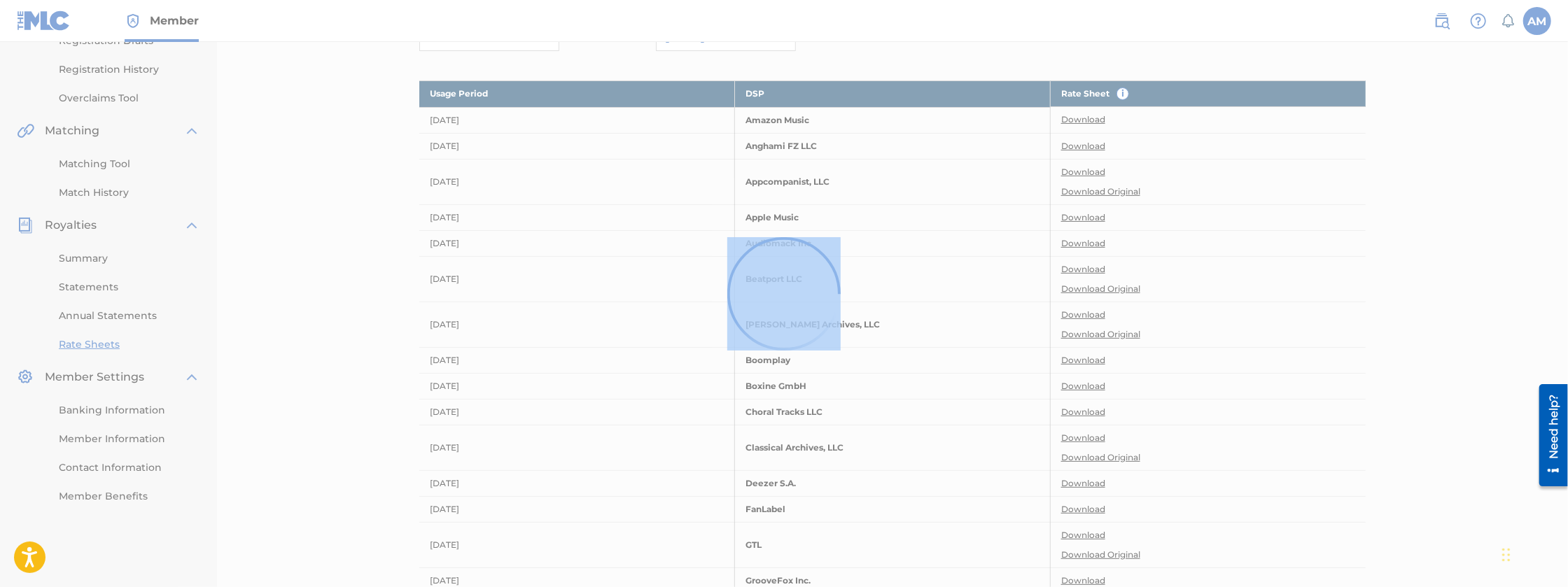
click at [1097, 189] on div at bounding box center [784, 293] width 1568 height 587
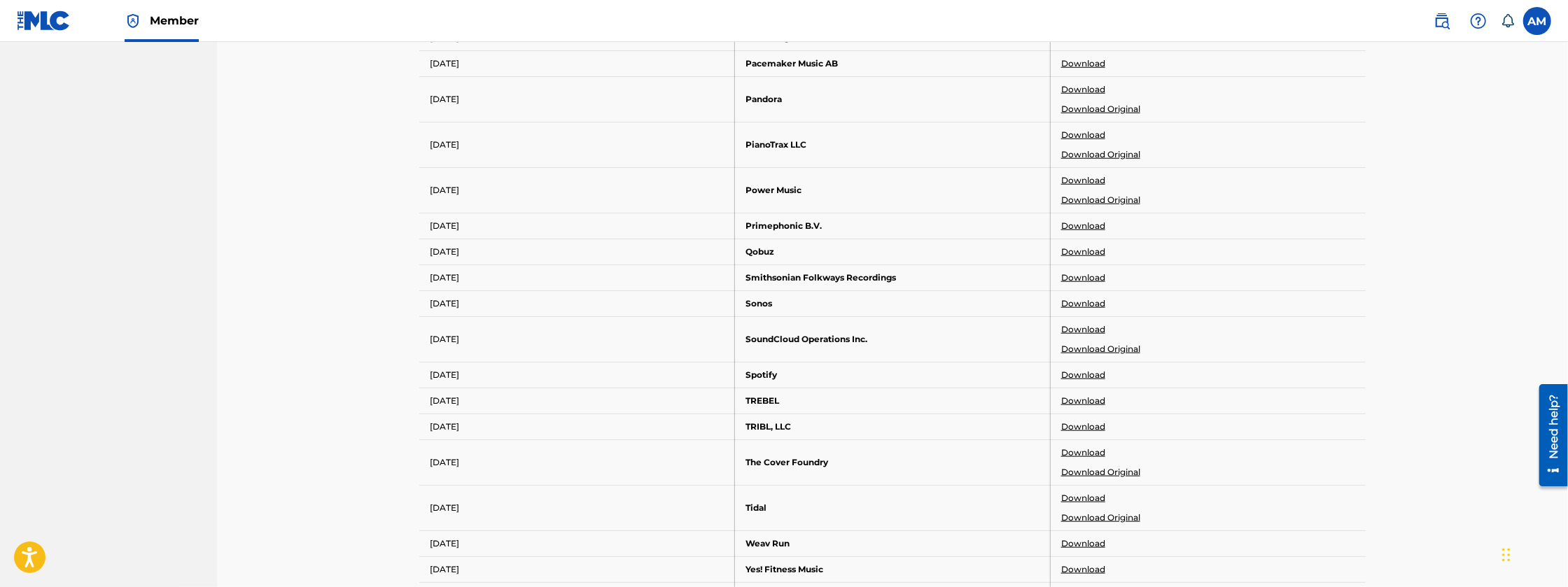
scroll to position [1161, 0]
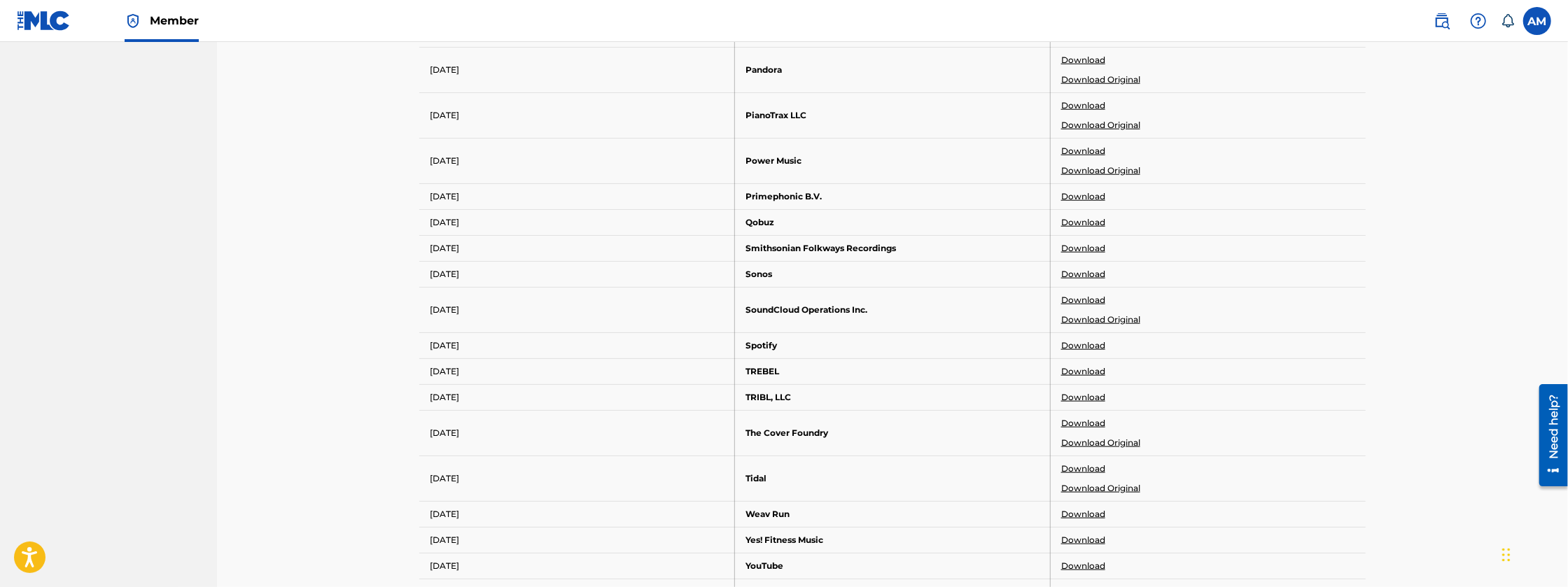
click at [1085, 342] on link "Download" at bounding box center [1083, 346] width 44 height 13
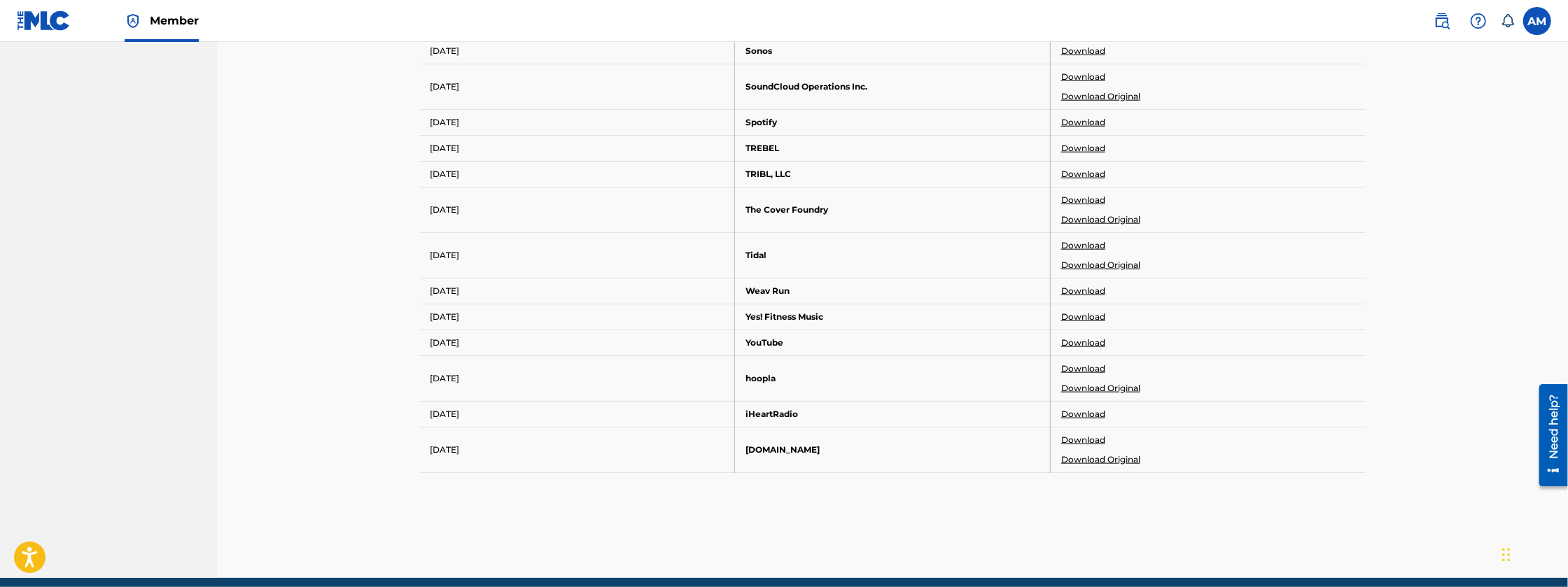
scroll to position [1394, 0]
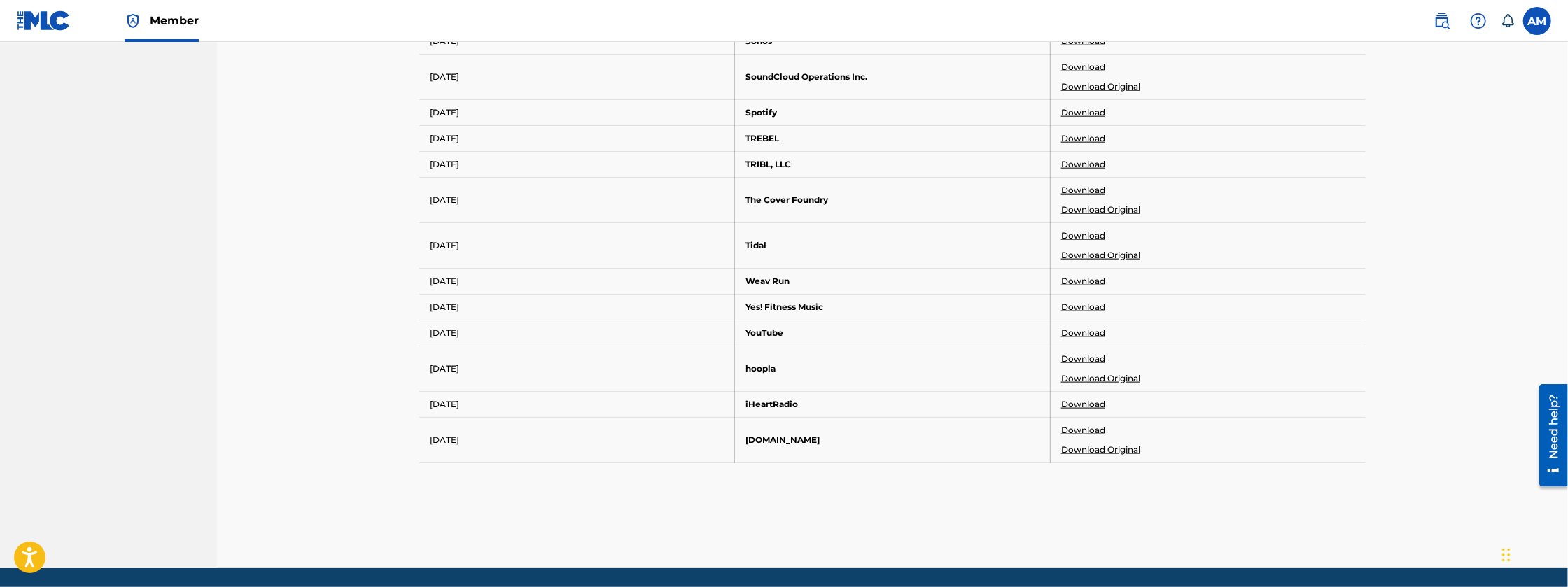
click at [1074, 444] on link "Download Original" at bounding box center [1100, 450] width 79 height 13
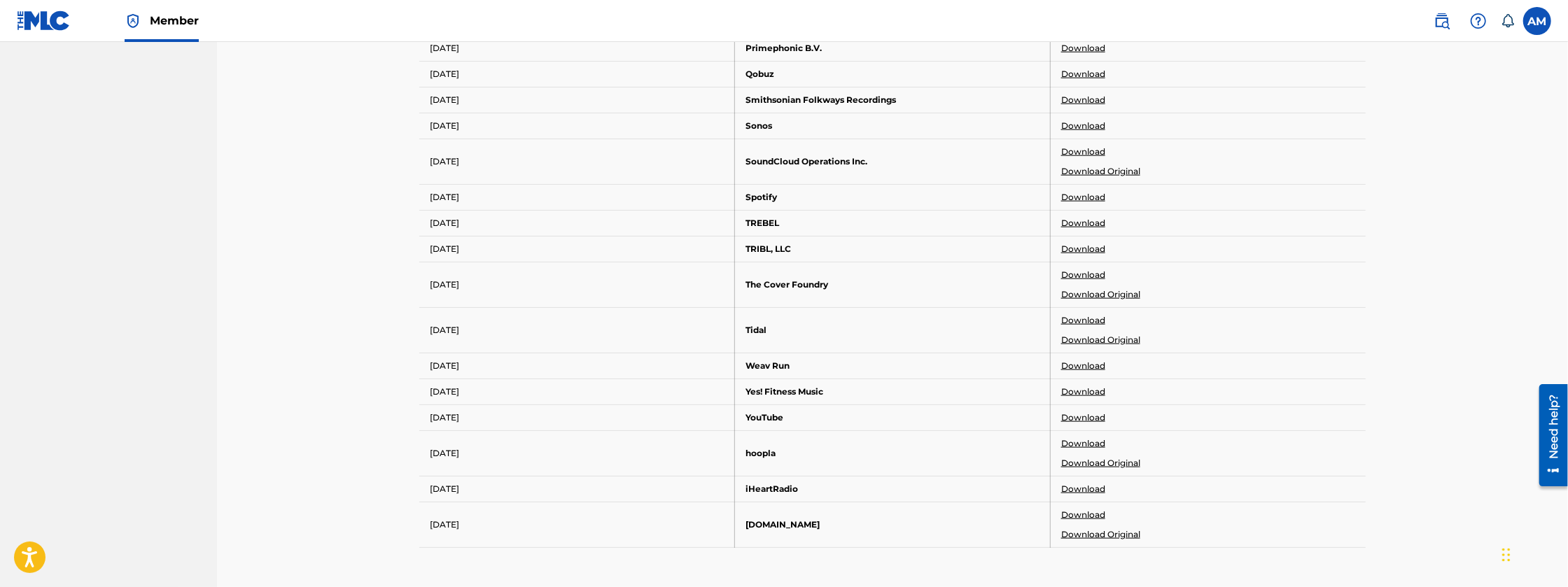
scroll to position [1278, 0]
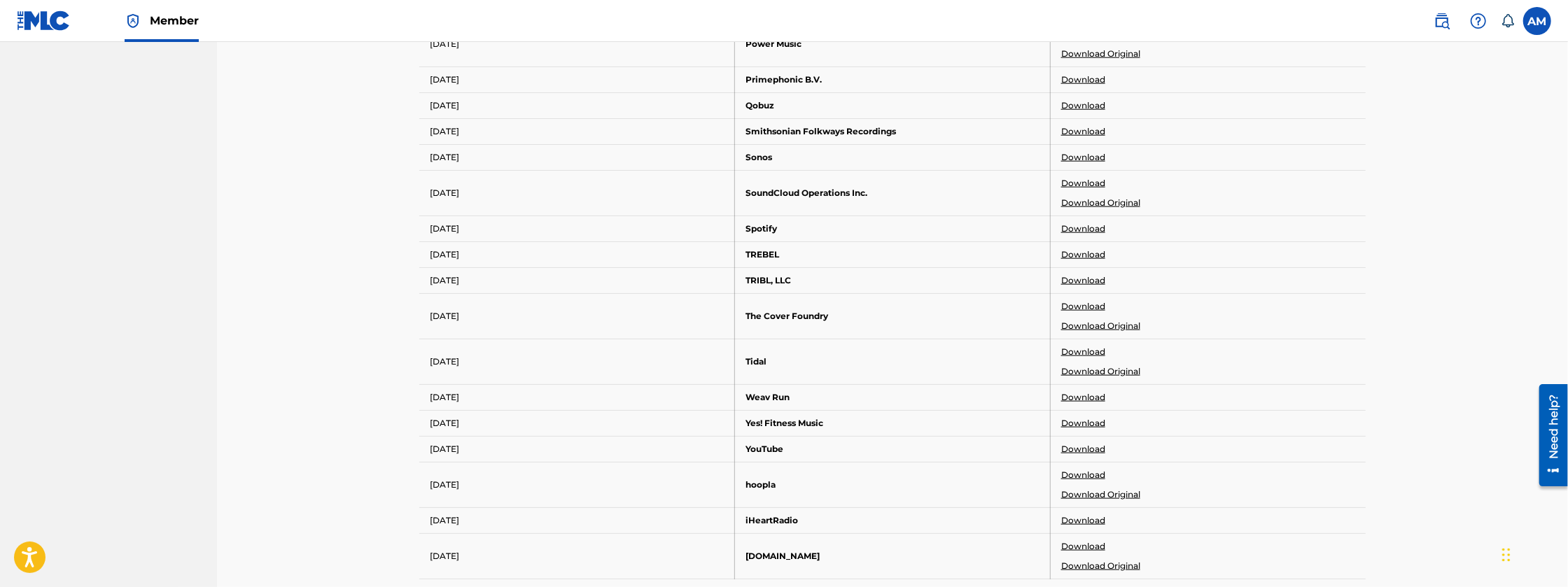
click at [1074, 518] on link "Download" at bounding box center [1083, 521] width 44 height 13
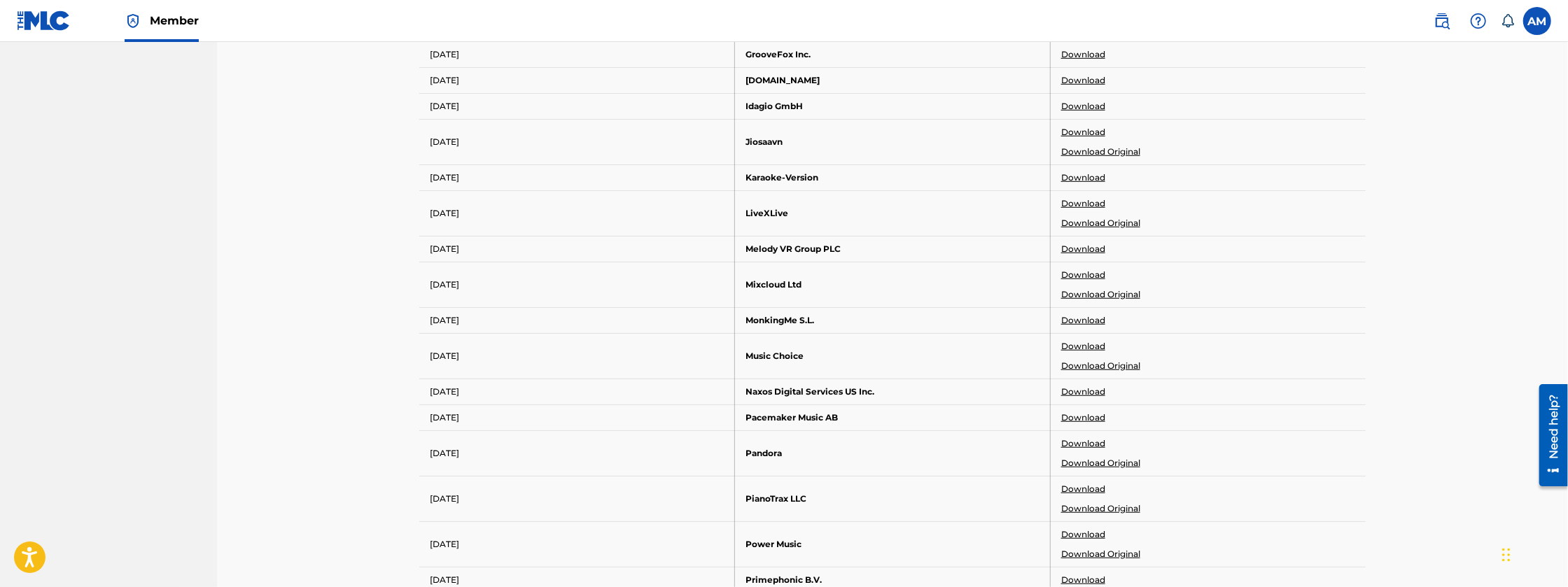
scroll to position [788, 0]
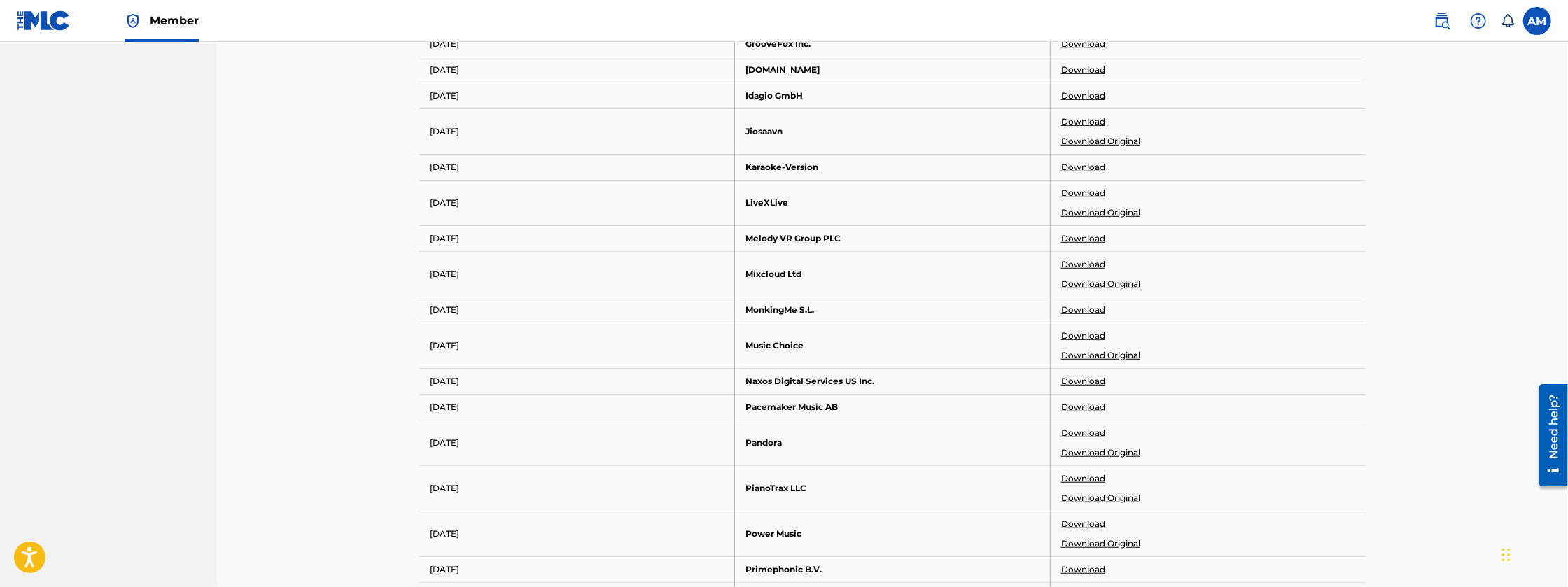
click at [1132, 352] on link "Download Original" at bounding box center [1100, 356] width 79 height 13
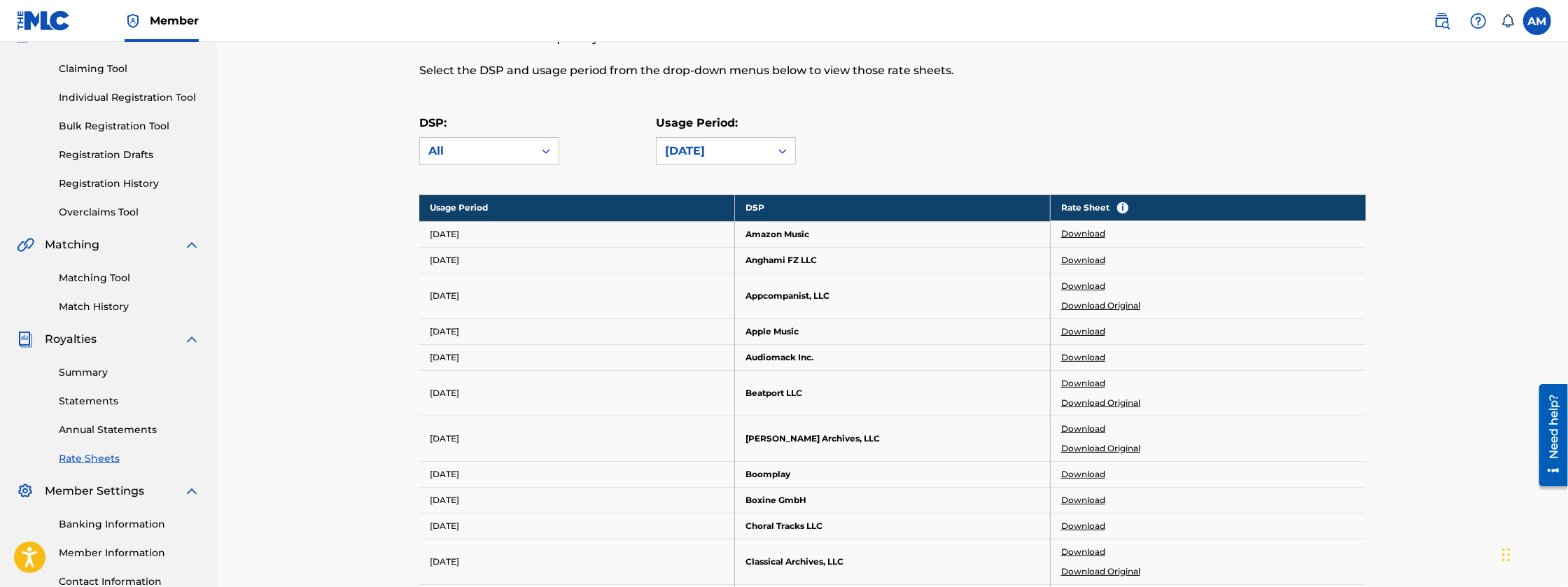
scroll to position [140, 0]
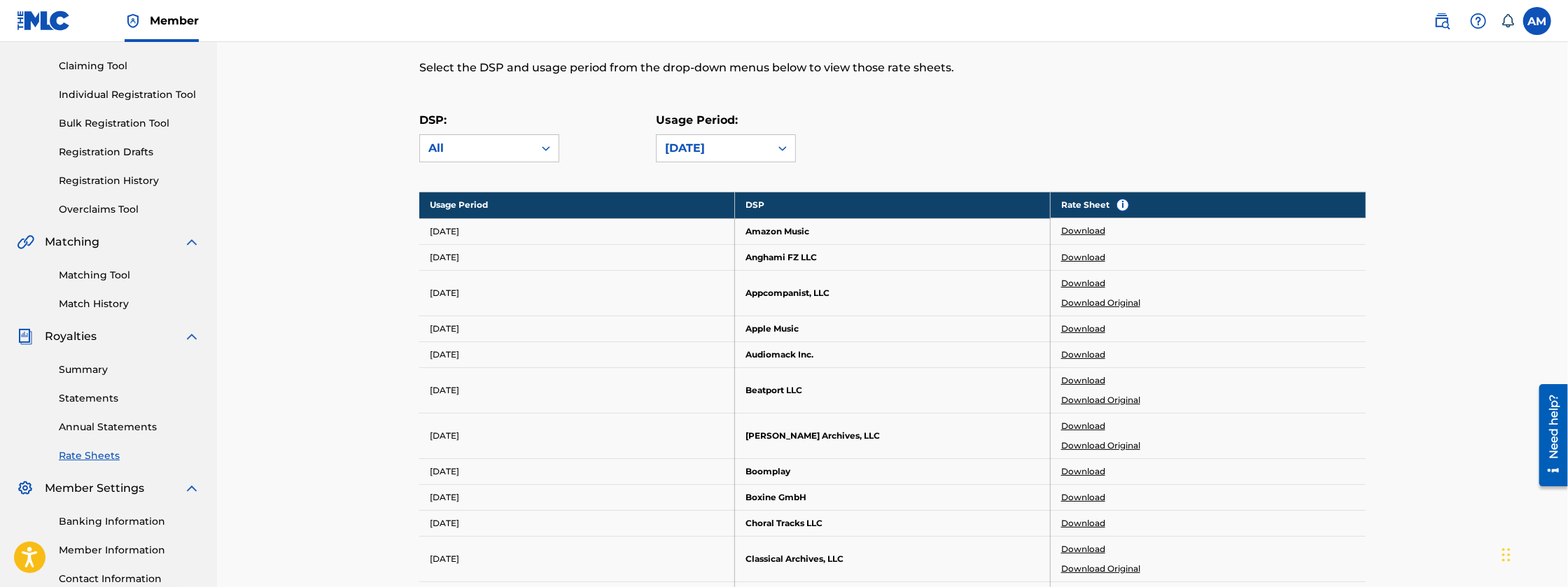
click at [1089, 396] on link "Download Original" at bounding box center [1100, 400] width 79 height 13
click at [748, 153] on div "[DATE]" at bounding box center [713, 148] width 96 height 16
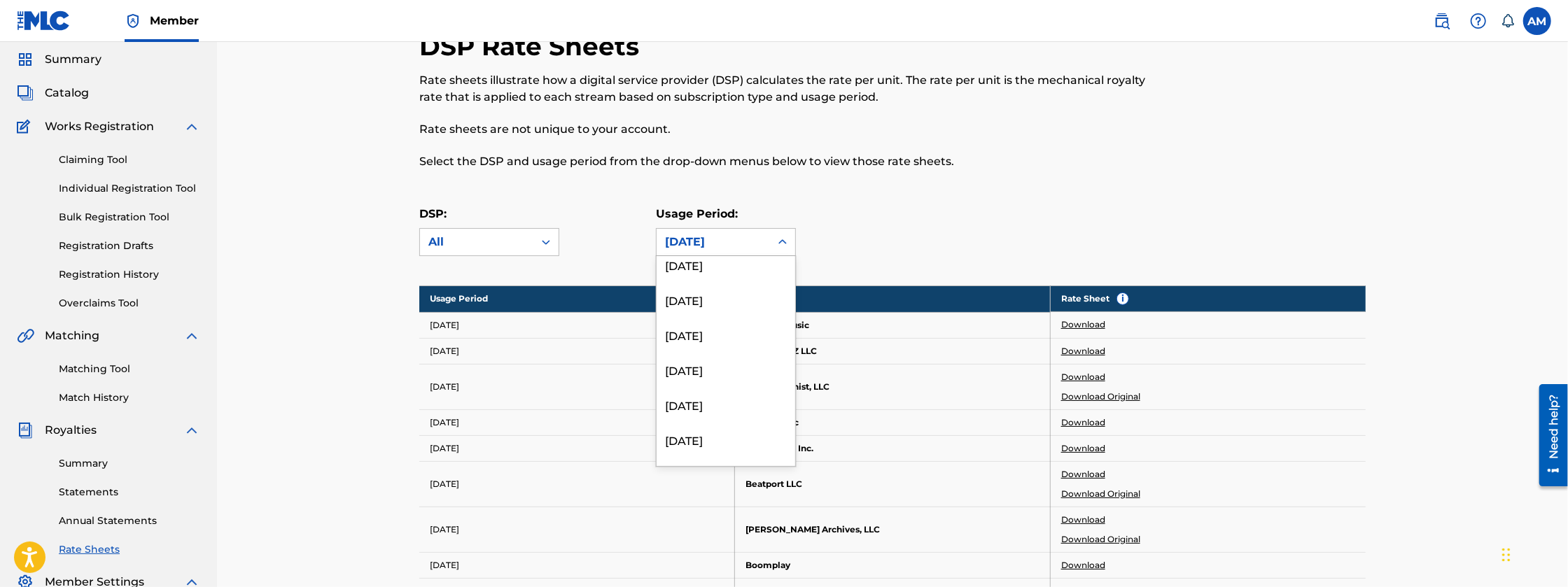
scroll to position [0, 0]
click at [707, 275] on div "[DATE]" at bounding box center [725, 273] width 138 height 35
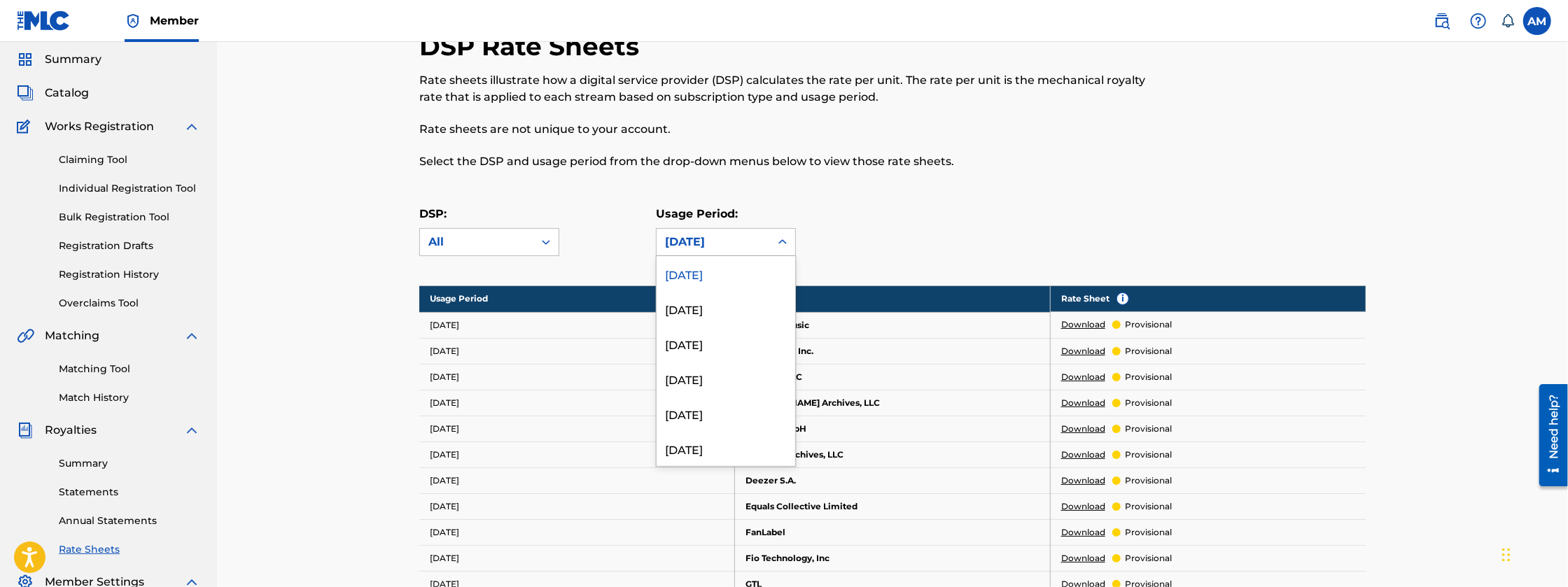
click at [741, 243] on div "[DATE]" at bounding box center [713, 242] width 96 height 16
click at [734, 348] on div "[DATE]" at bounding box center [725, 343] width 138 height 35
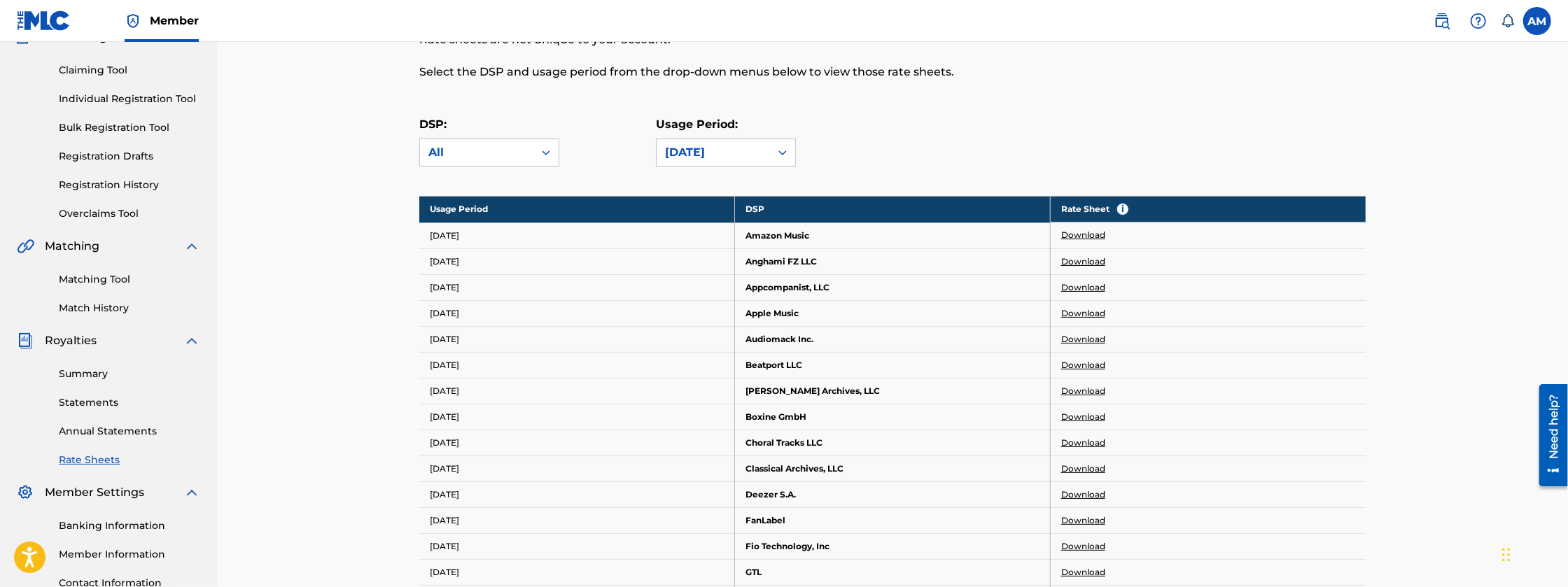
scroll to position [163, 0]
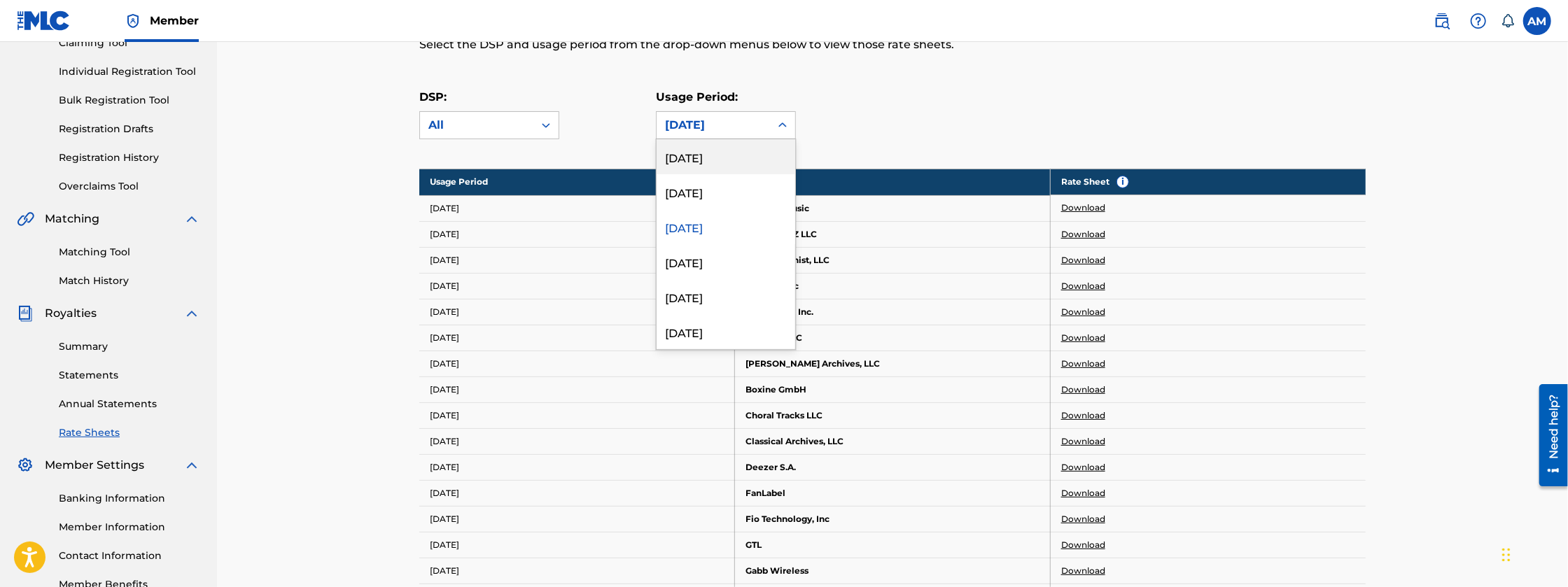
click at [704, 138] on div "212 results available. Use Up and Down to choose options, press Enter to select…" at bounding box center [726, 125] width 140 height 28
click at [764, 162] on div "[DATE]" at bounding box center [725, 161] width 138 height 35
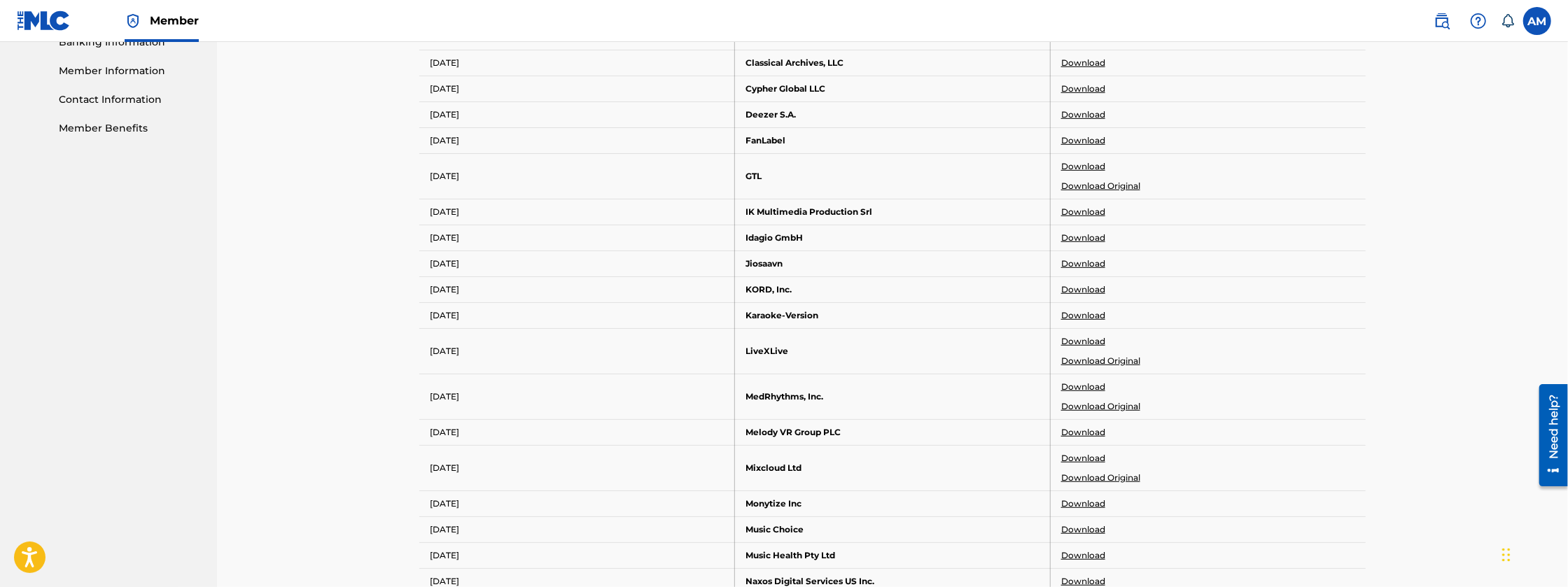
scroll to position [630, 0]
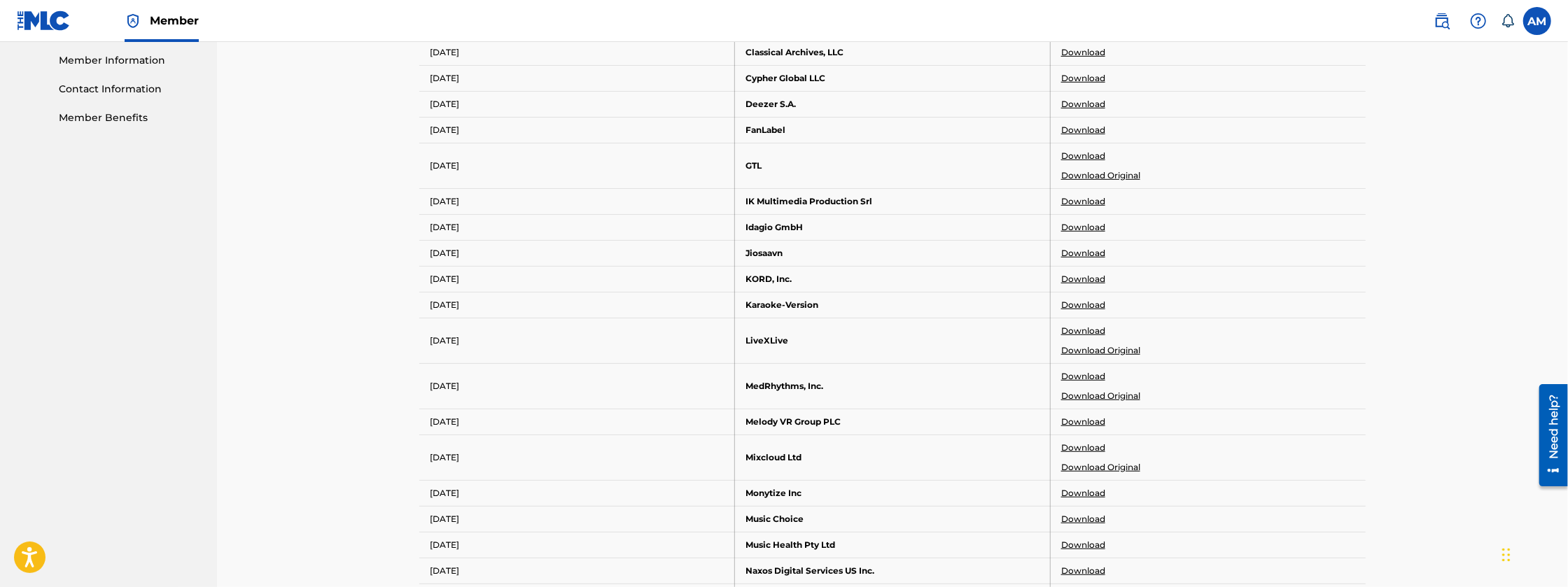
click at [1107, 392] on link "Download Original" at bounding box center [1100, 396] width 79 height 13
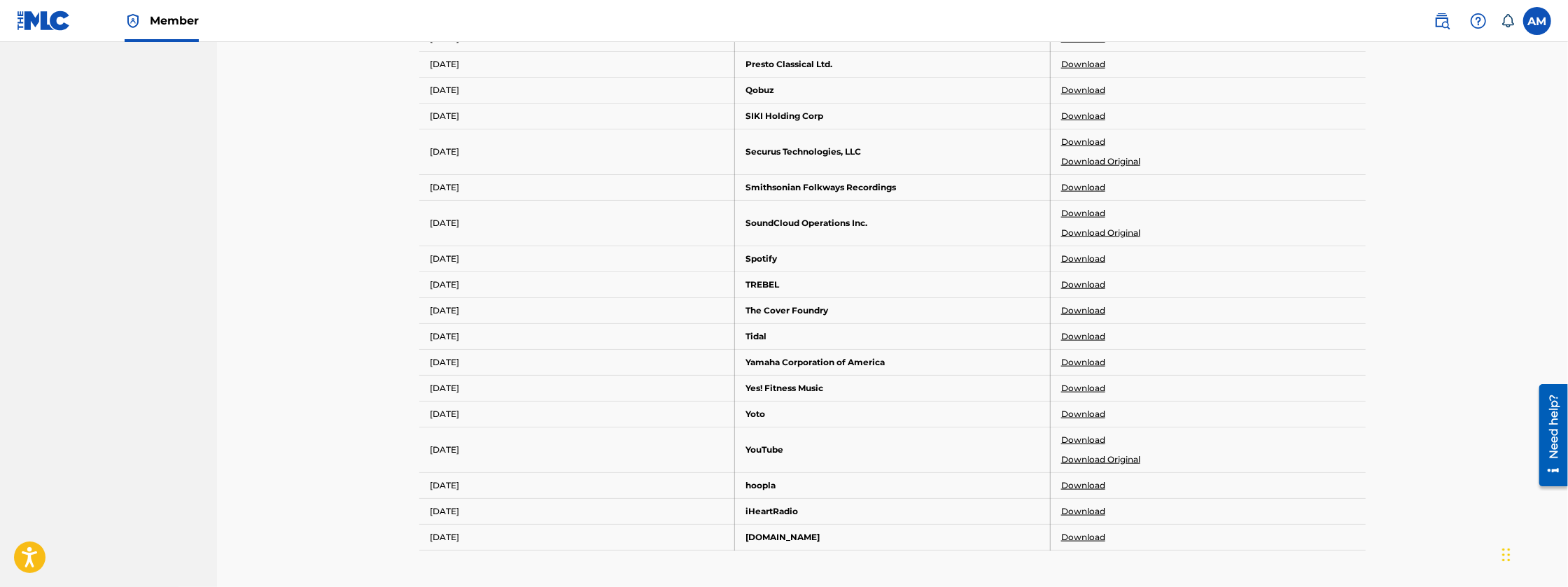
scroll to position [1283, 0]
click at [1112, 450] on link "Download Original" at bounding box center [1100, 457] width 79 height 13
